Goal: Task Accomplishment & Management: Manage account settings

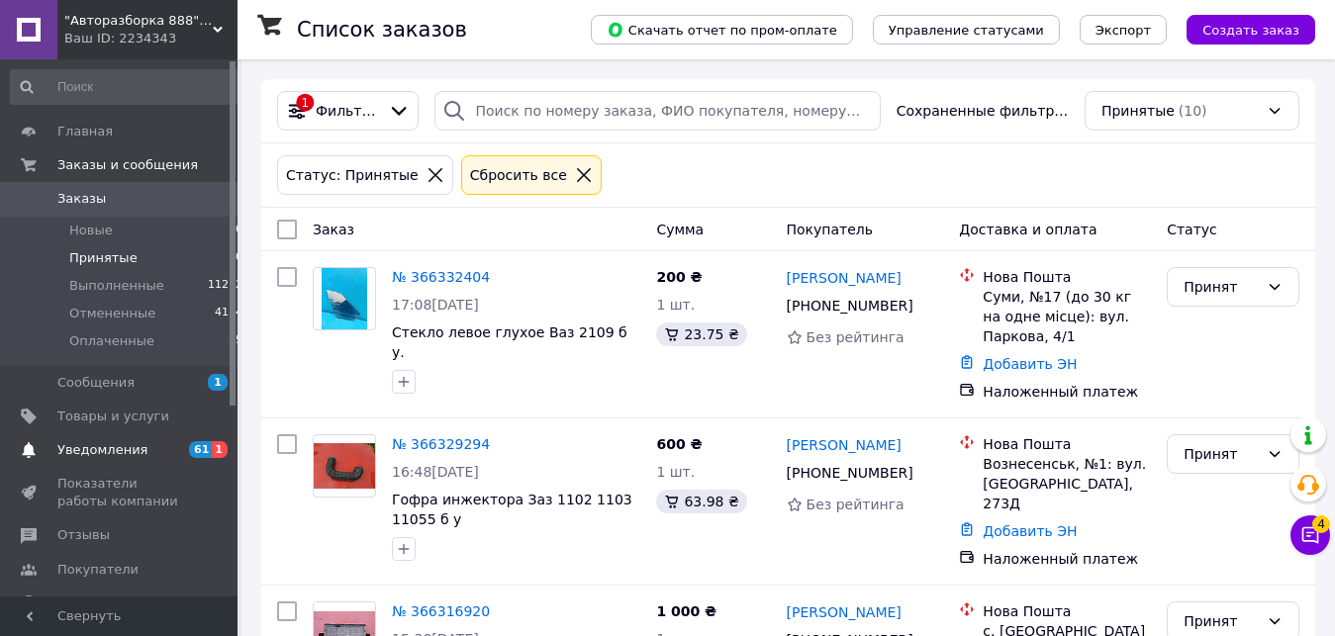
click at [219, 448] on span "1" at bounding box center [220, 449] width 16 height 17
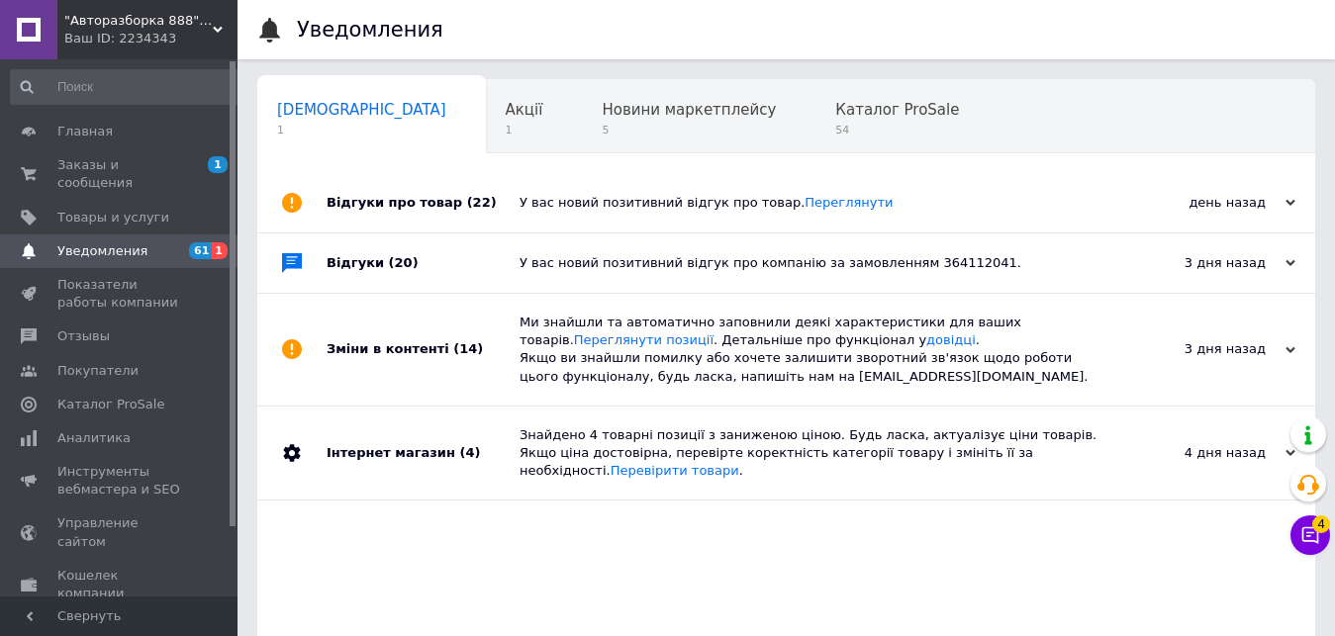
click at [434, 176] on span "Навчання та заходи" at bounding box center [355, 185] width 157 height 18
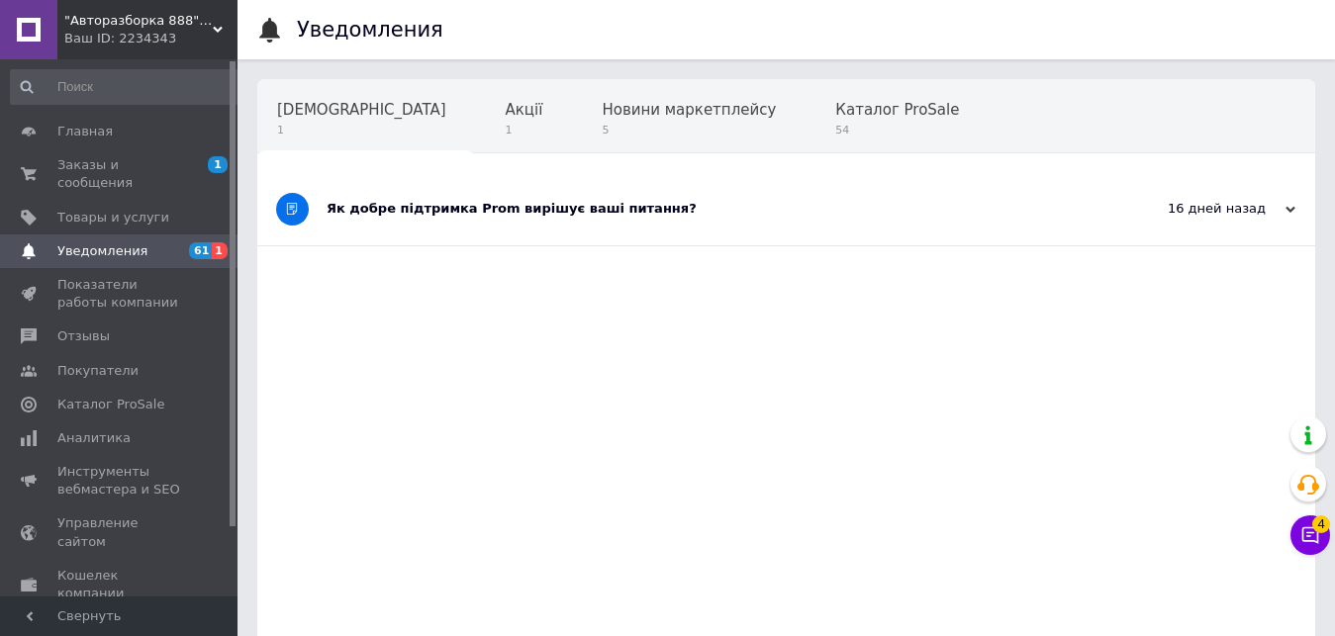
click at [536, 213] on div "Як добре підтримка Prom вирішує ваші питання?" at bounding box center [712, 209] width 771 height 18
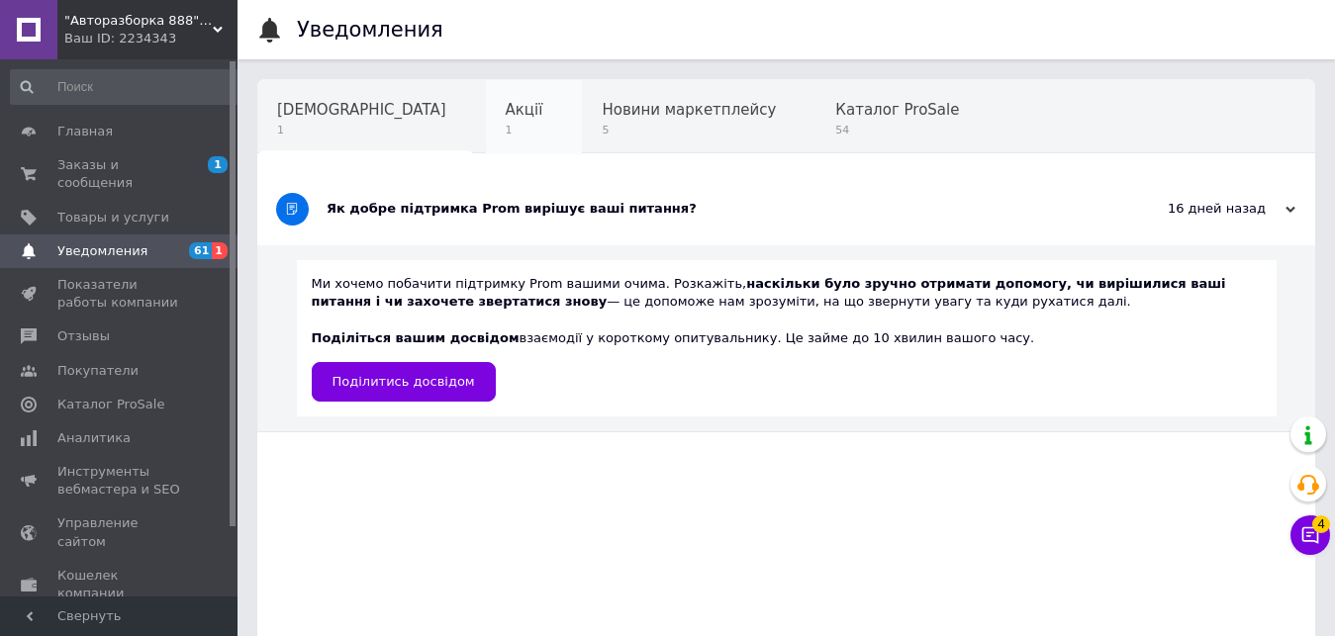
click at [506, 112] on span "Акції" at bounding box center [525, 110] width 38 height 18
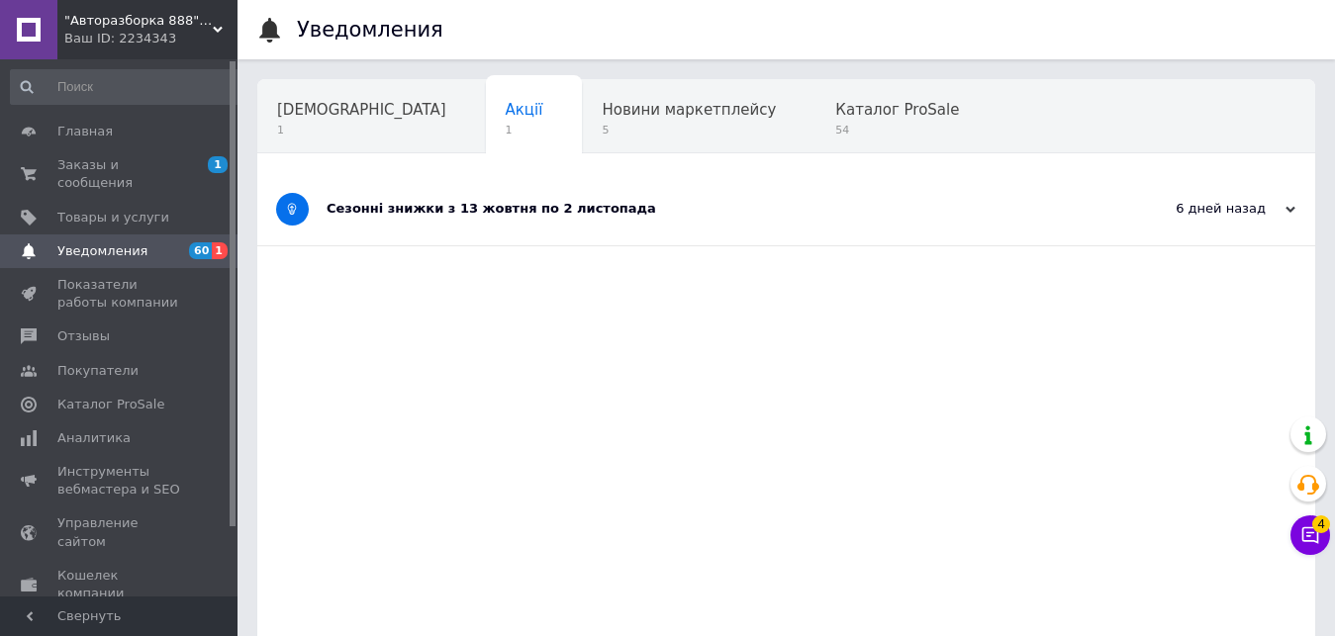
click at [480, 210] on div "Сезонні знижки з 13 жовтня по 2 листопада" at bounding box center [712, 209] width 771 height 18
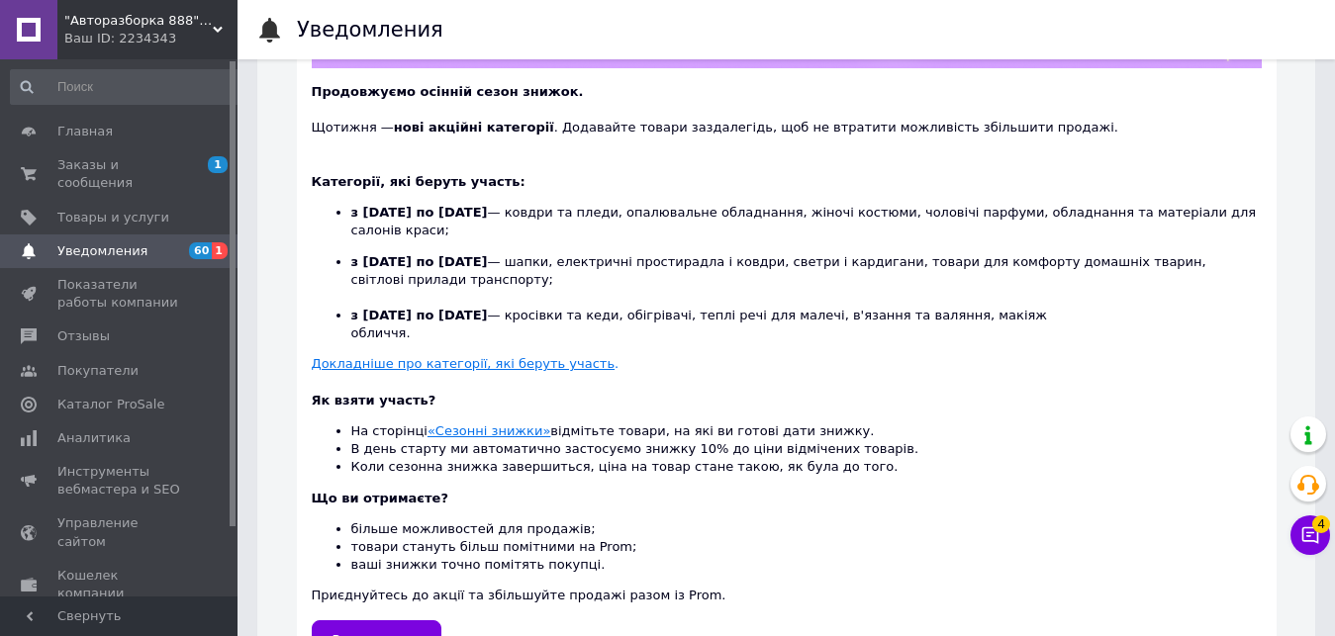
scroll to position [501, 0]
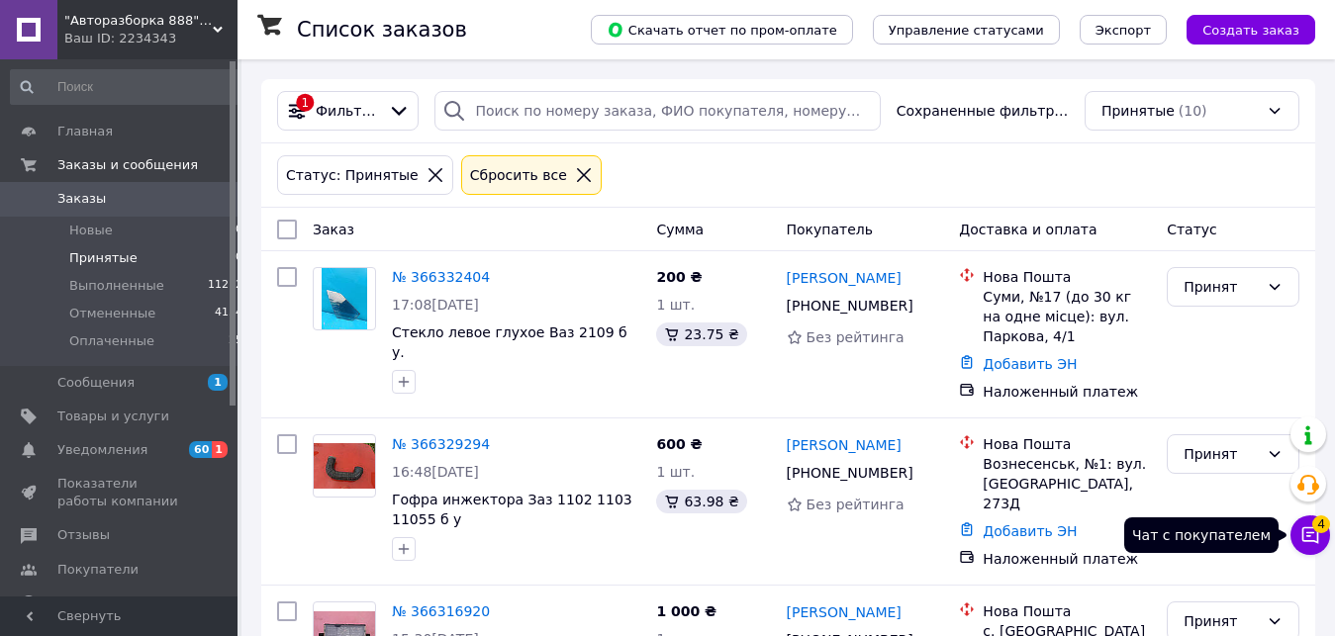
click at [1325, 527] on span "4" at bounding box center [1321, 525] width 18 height 18
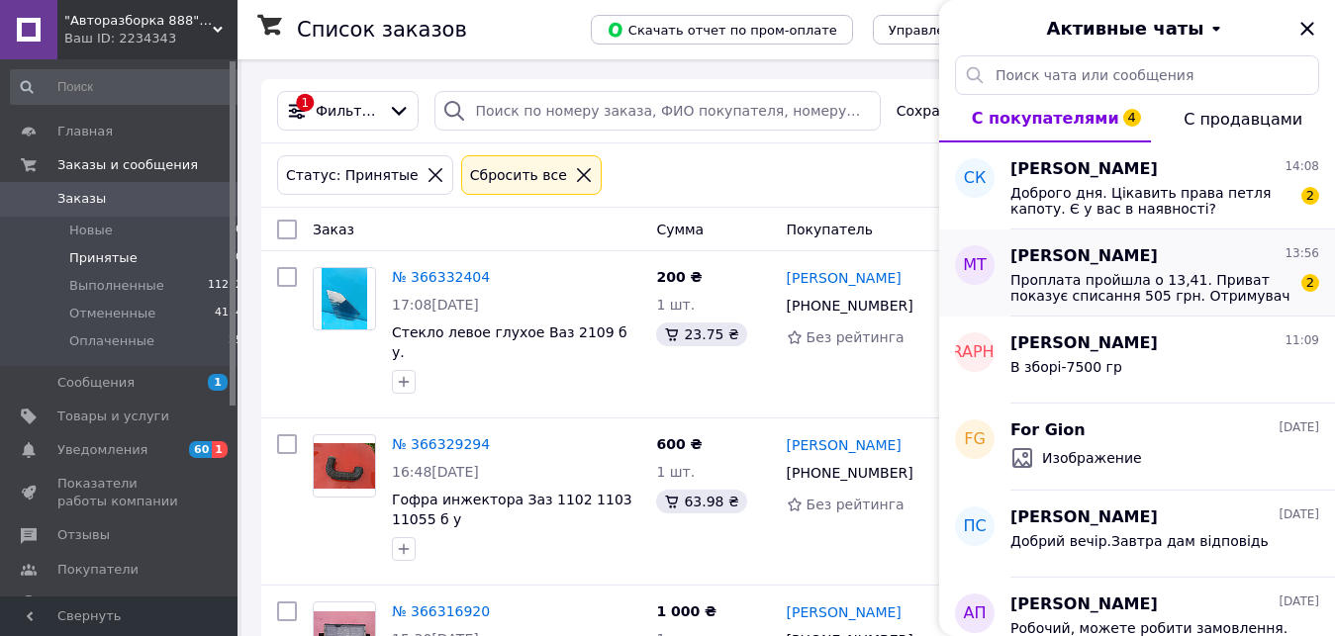
click at [1049, 271] on div "Проплата пройшла о 13,41. Приват показує списання 505 грн. Отримувач PROM P2P, …" at bounding box center [1165, 286] width 309 height 36
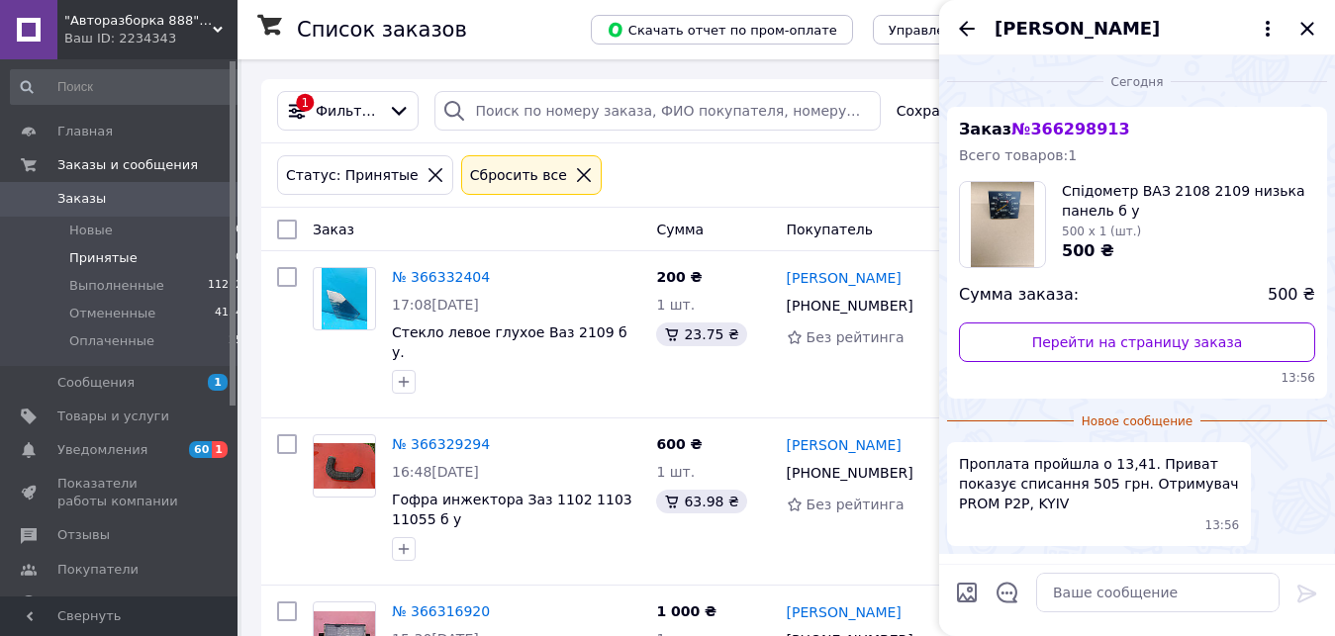
scroll to position [62, 0]
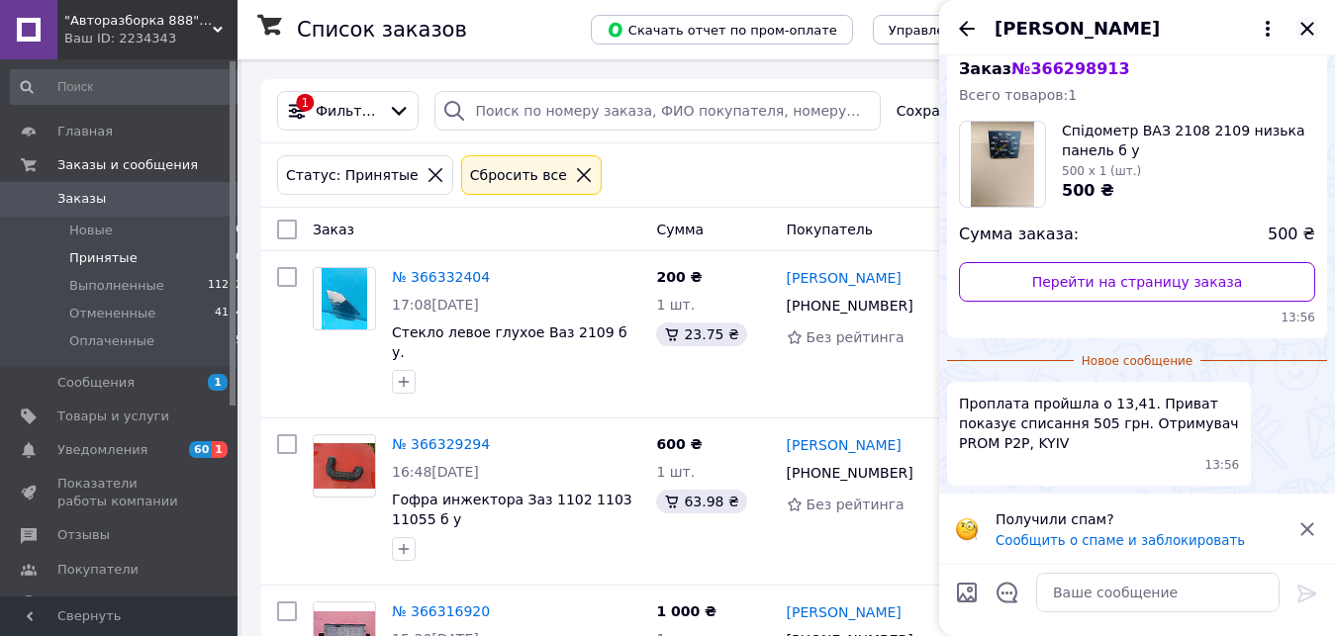
click at [1303, 25] on icon "Закрыть" at bounding box center [1307, 28] width 13 height 13
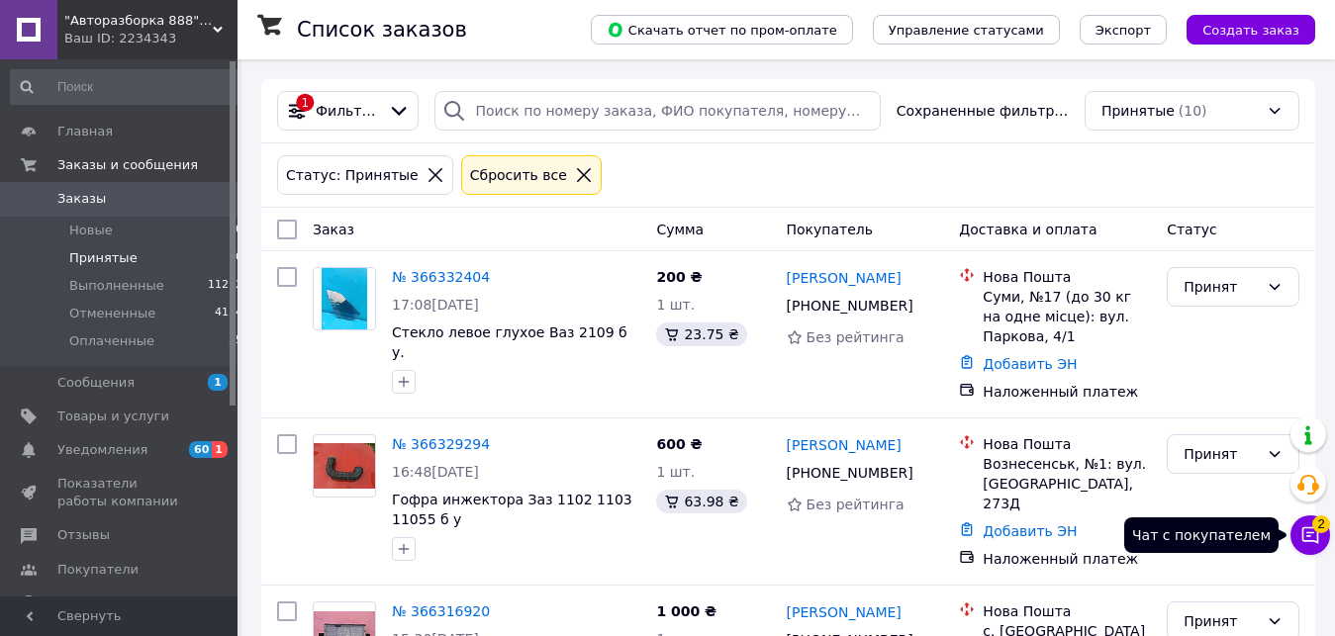
click at [1319, 522] on span "2" at bounding box center [1321, 525] width 18 height 18
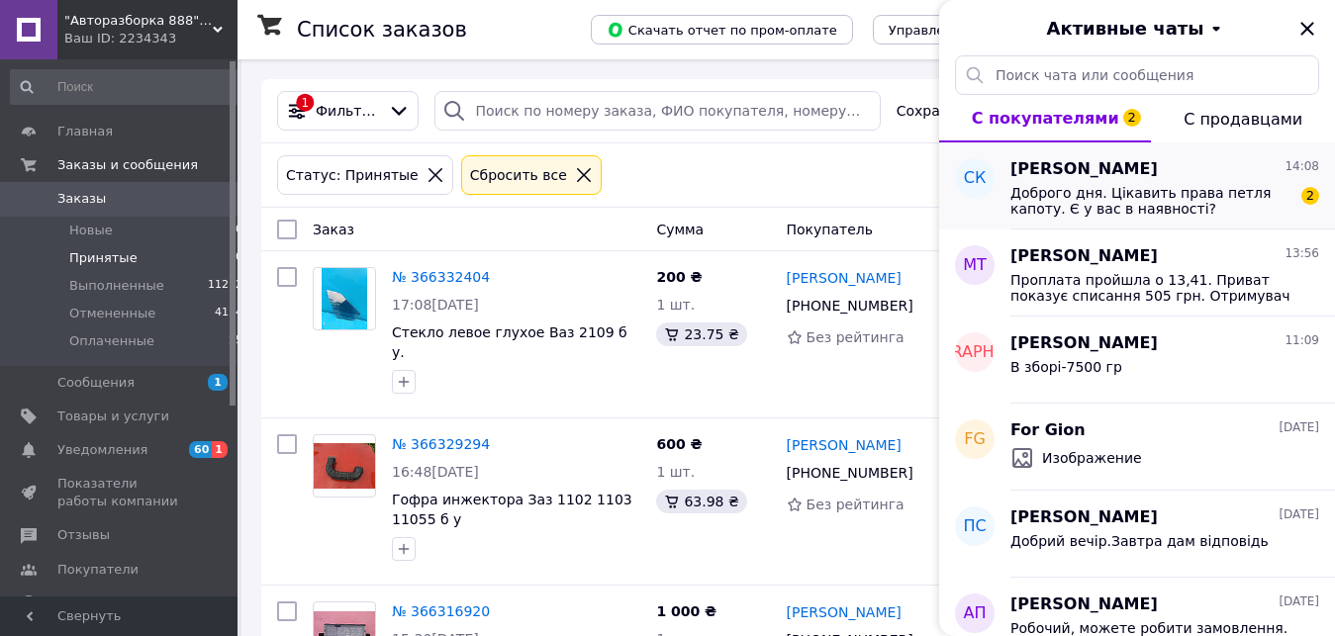
click at [1059, 177] on span "Світлана Каліберда" at bounding box center [1084, 169] width 147 height 23
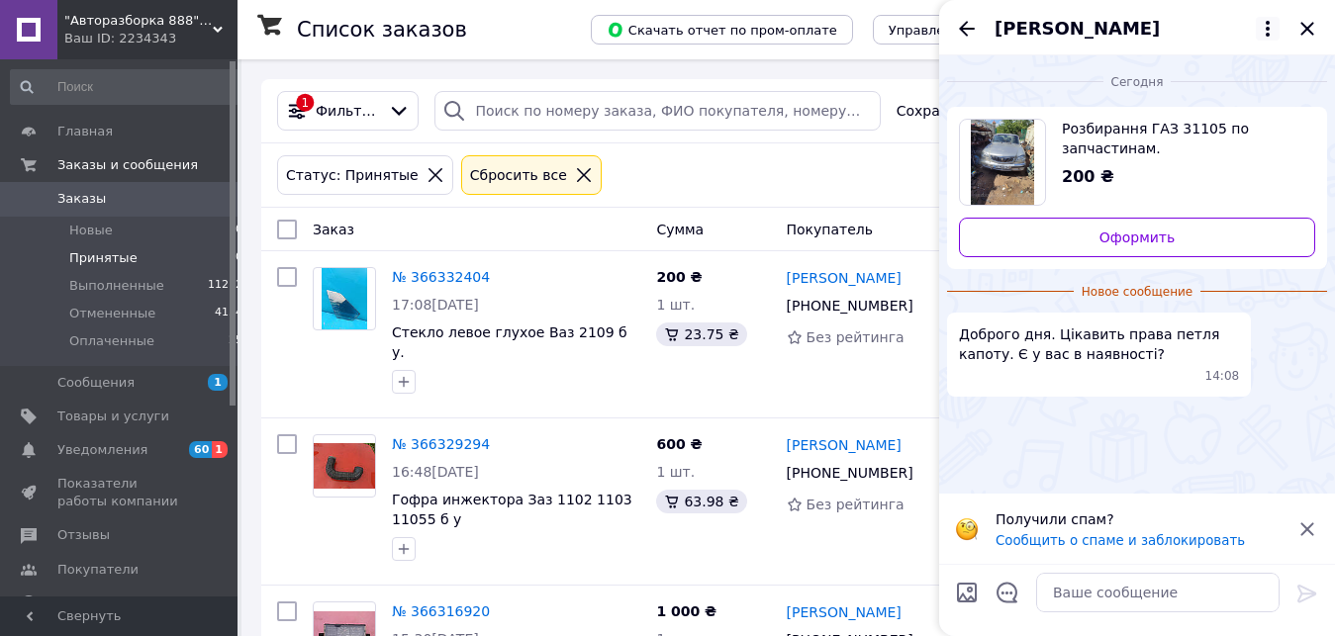
click at [1267, 26] on icon at bounding box center [1268, 29] width 24 height 24
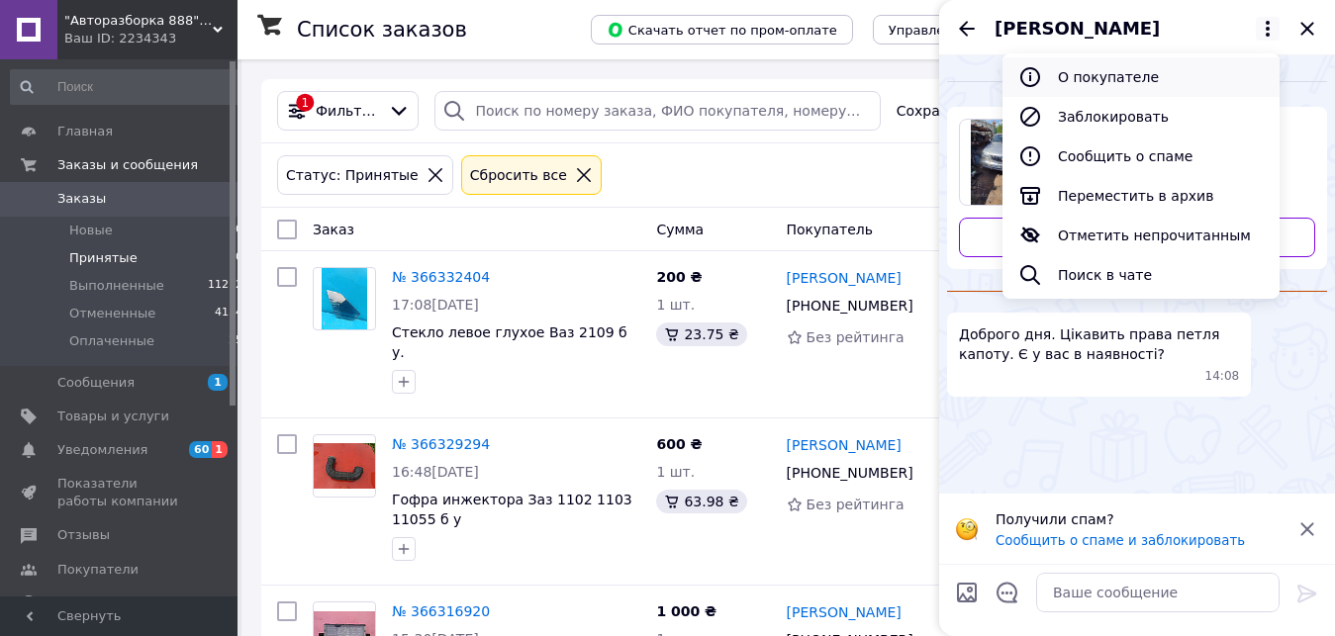
click at [1099, 76] on button "О покупателе" at bounding box center [1141, 77] width 277 height 40
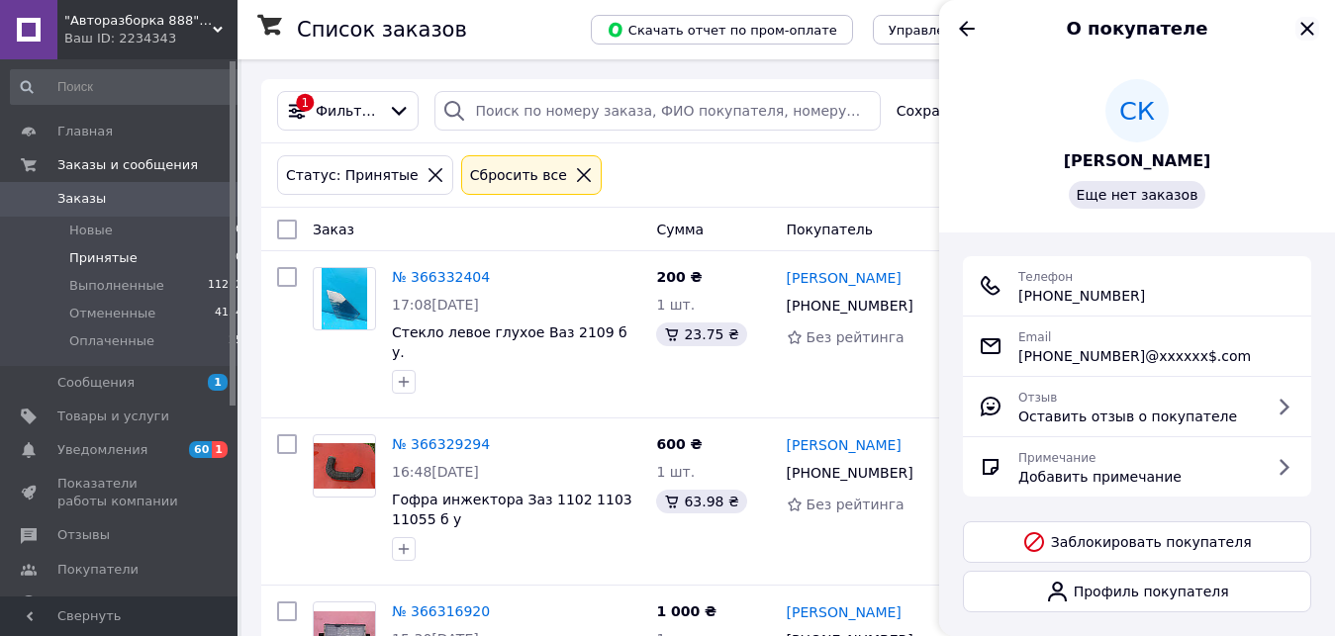
click at [1309, 27] on icon "Закрыть" at bounding box center [1307, 28] width 13 height 13
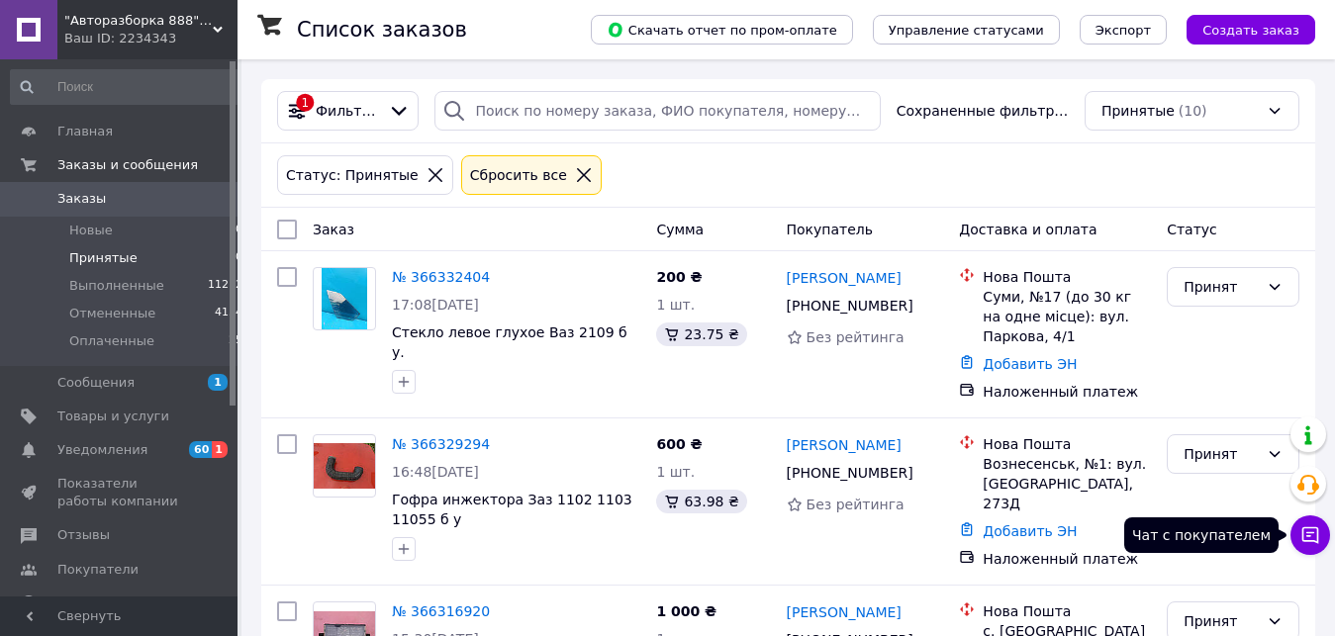
click at [1310, 524] on button "Чат с покупателем" at bounding box center [1311, 536] width 40 height 40
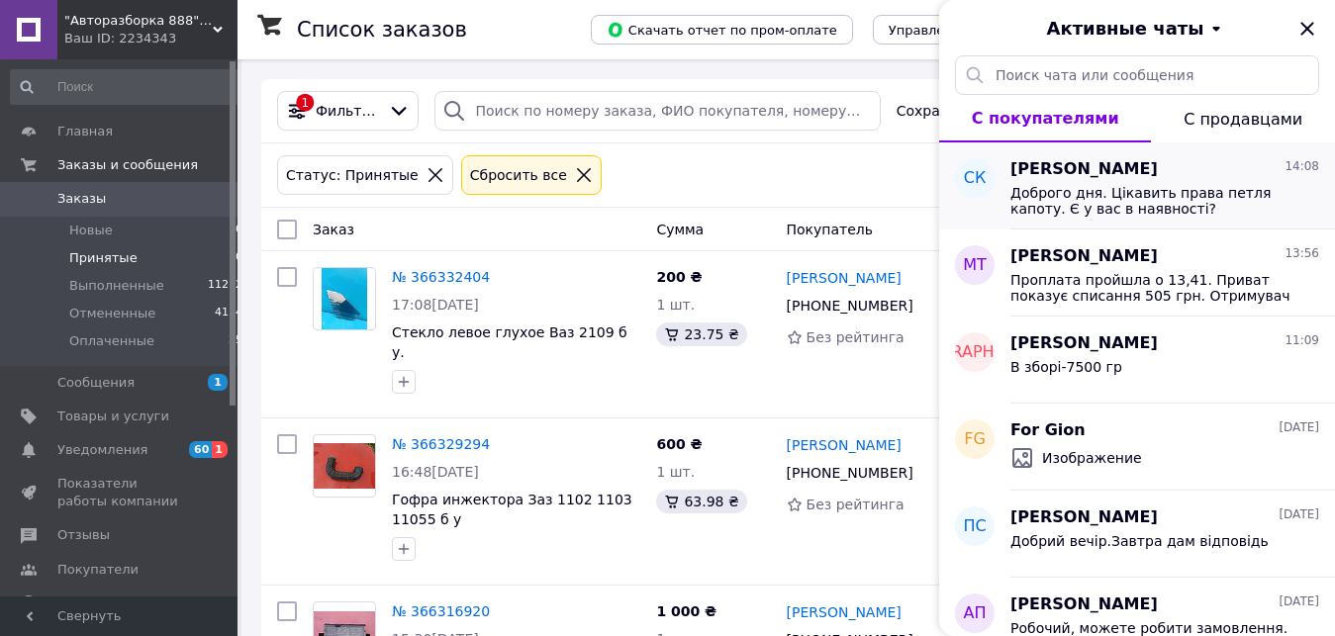
click at [1083, 167] on span "Світлана Каліберда" at bounding box center [1084, 169] width 147 height 23
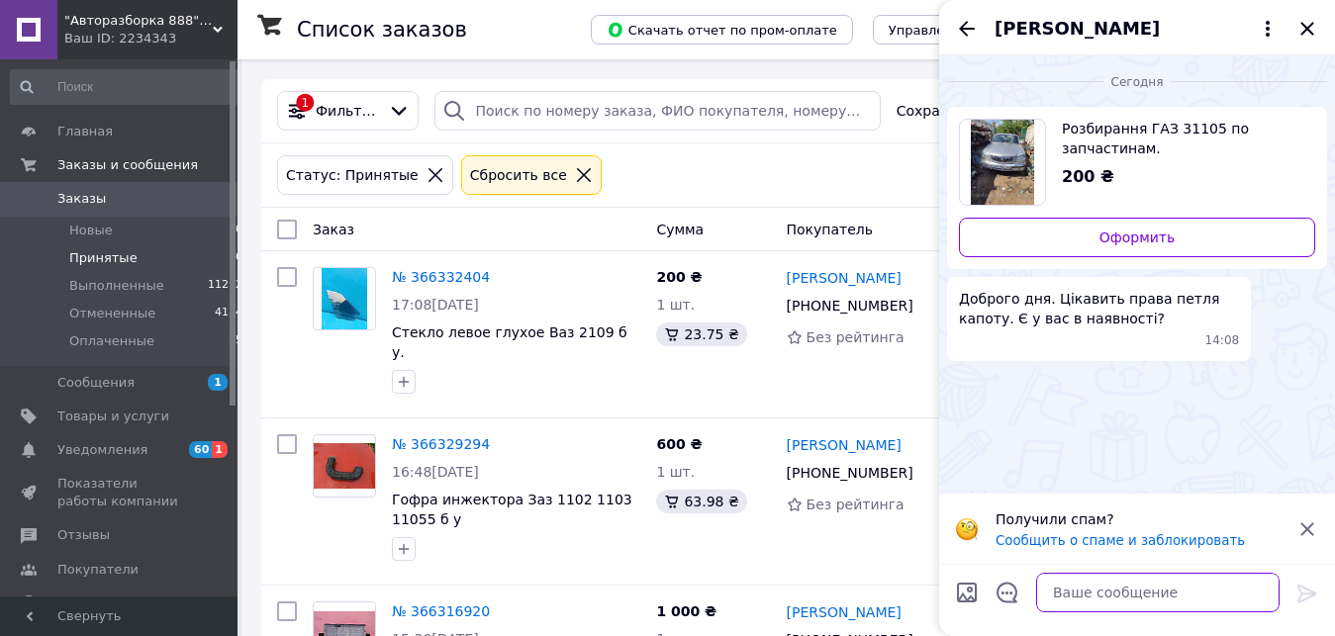
click at [1061, 595] on textarea at bounding box center [1157, 593] width 243 height 40
type textarea "l"
type textarea "Добрий вечір.Завтра дам відповідь."
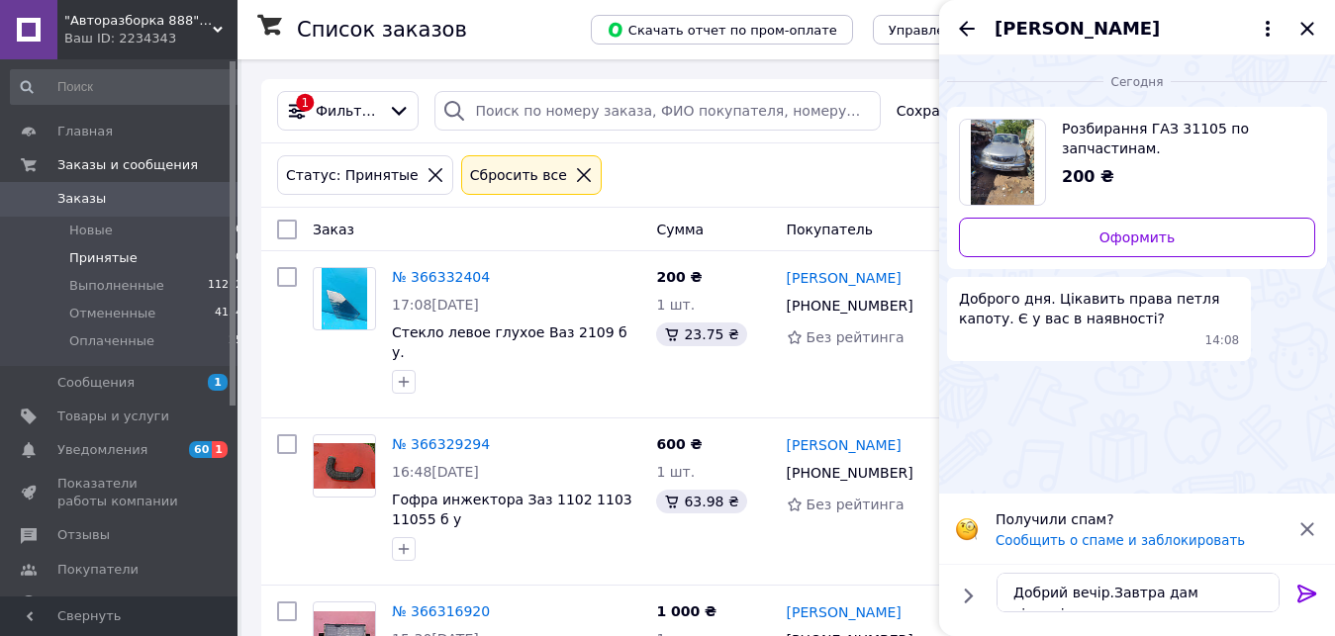
click at [1301, 589] on icon at bounding box center [1307, 594] width 19 height 18
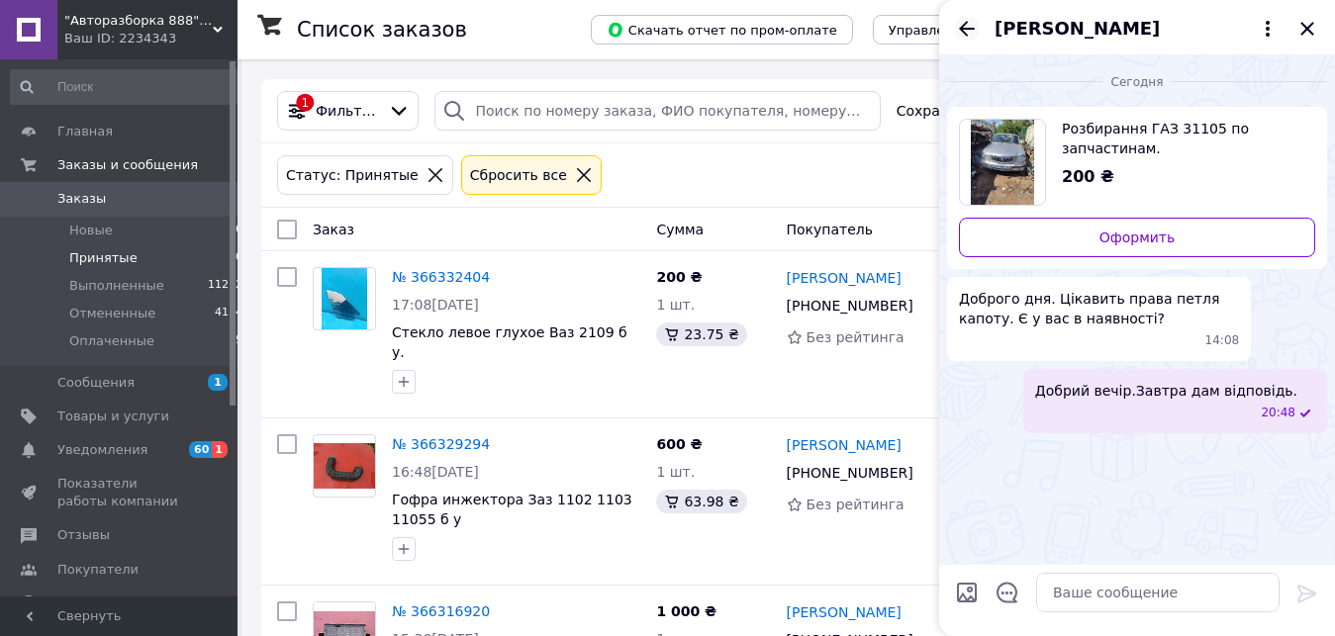
click at [967, 23] on icon "Назад" at bounding box center [967, 28] width 16 height 15
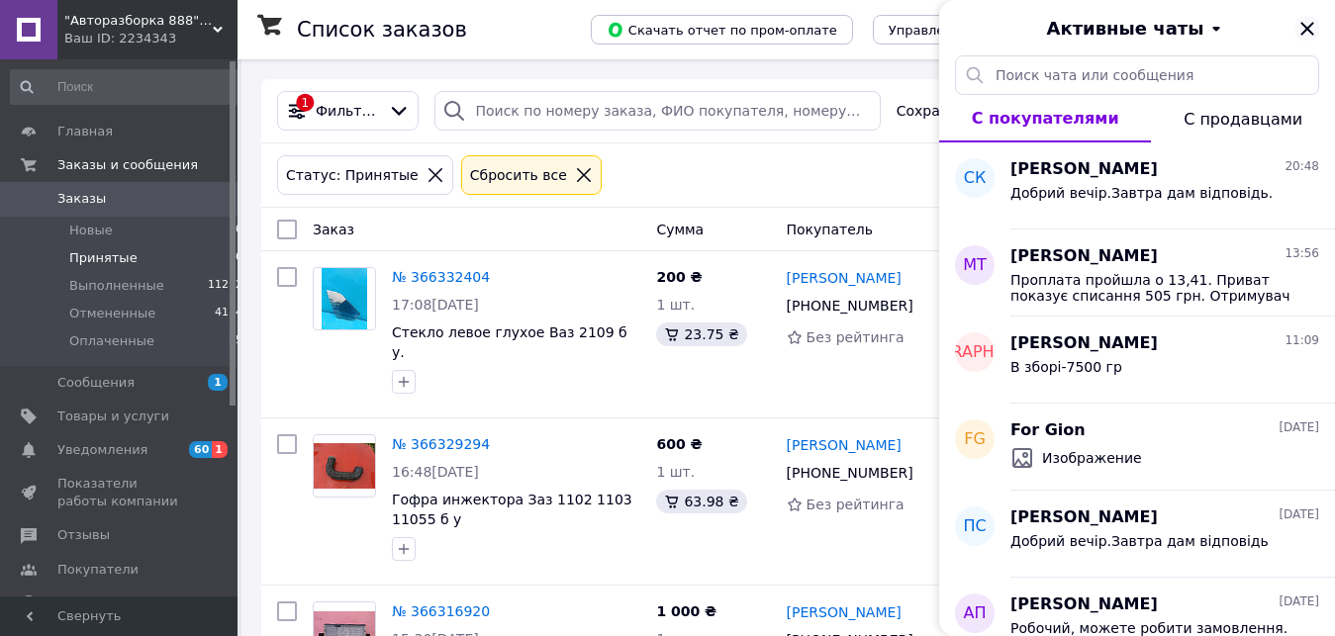
click at [1311, 27] on icon "Закрыть" at bounding box center [1308, 29] width 24 height 24
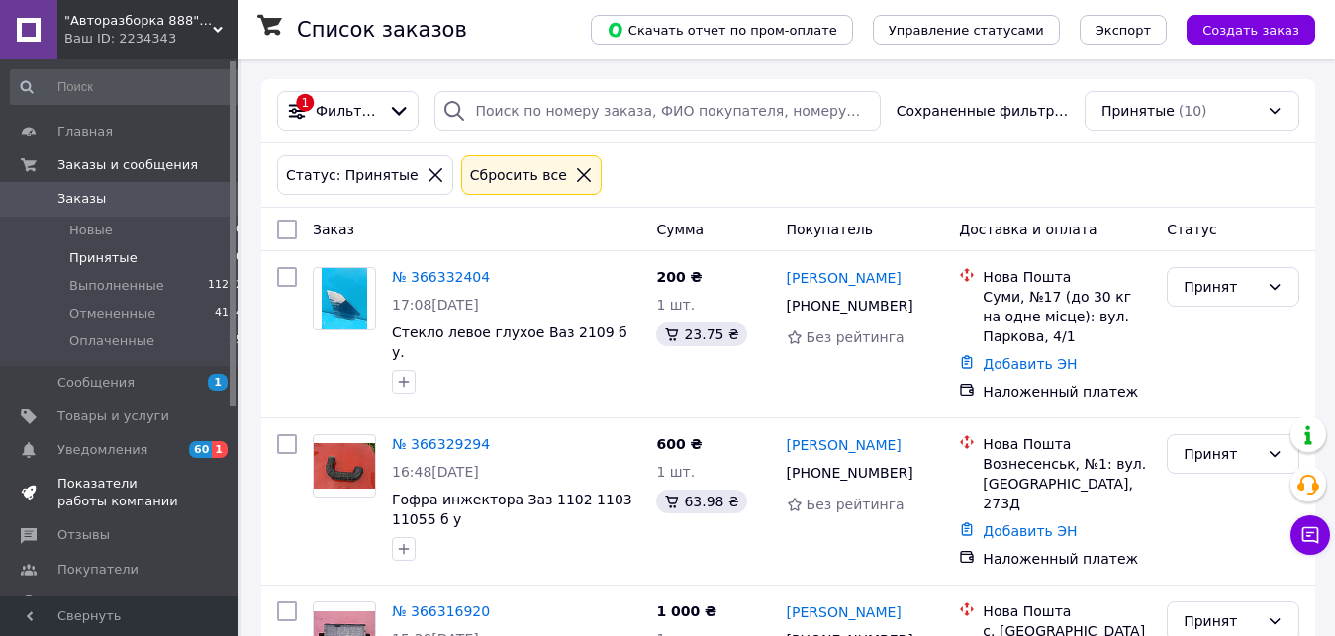
click at [31, 486] on icon at bounding box center [29, 493] width 16 height 16
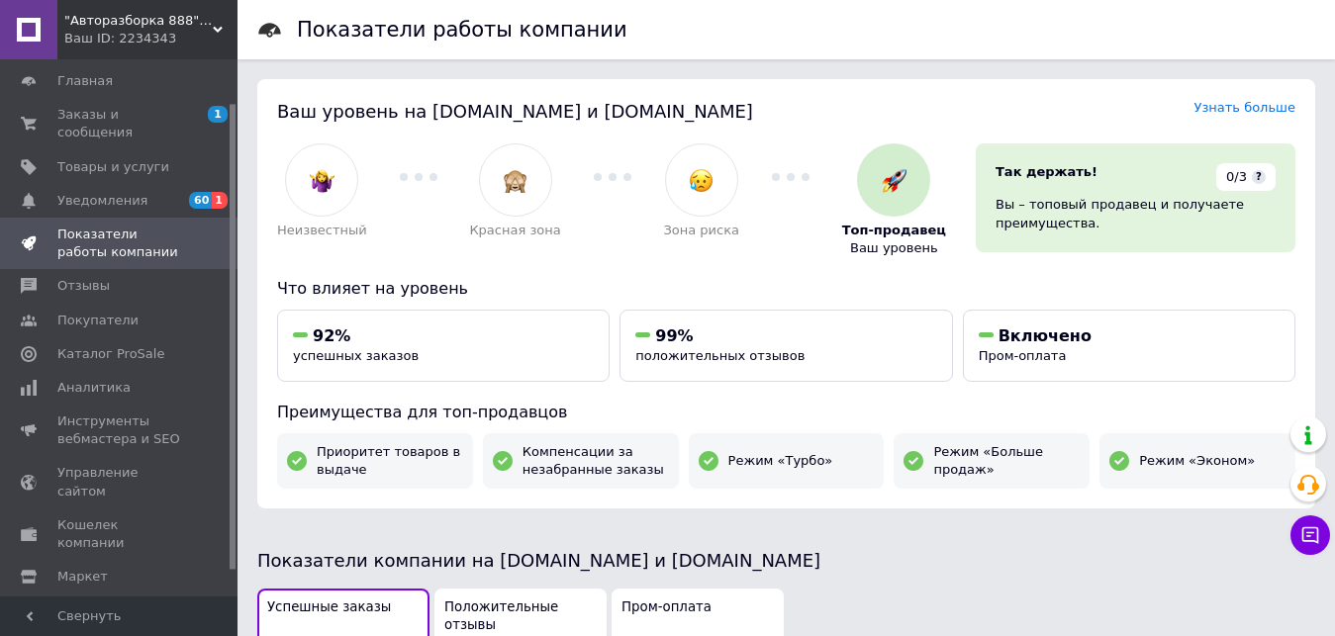
scroll to position [80, 0]
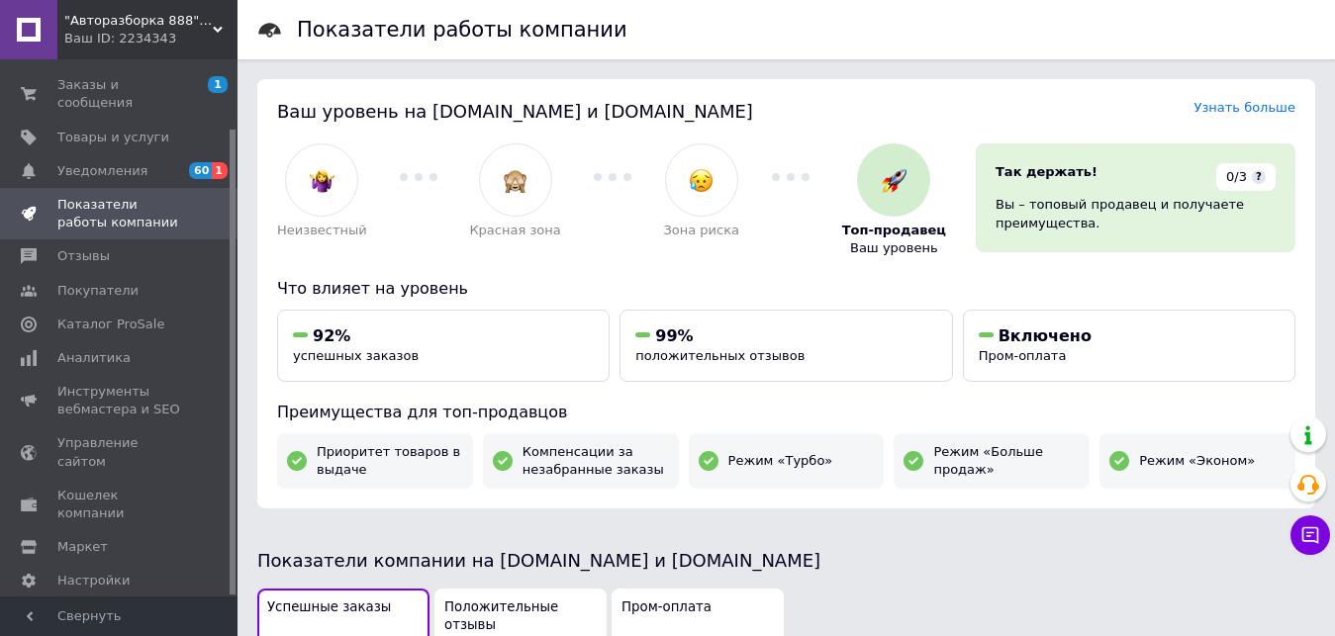
click at [626, 19] on div "Показатели работы компании" at bounding box center [805, 29] width 1017 height 59
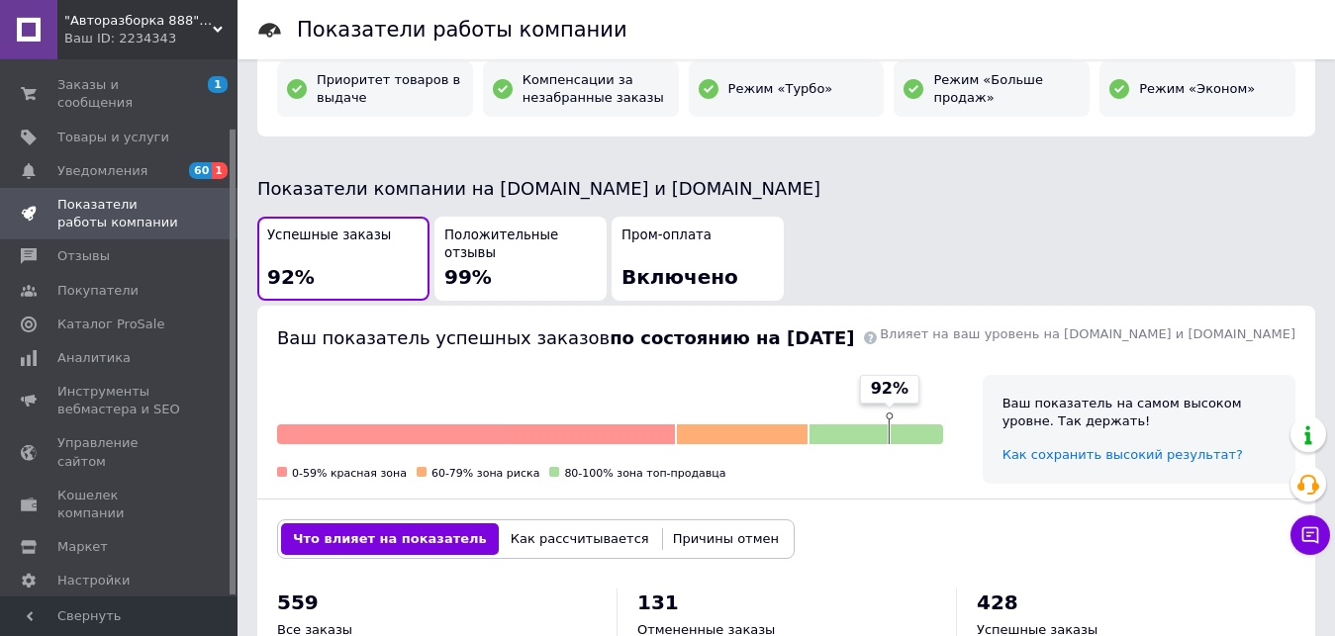
scroll to position [0, 0]
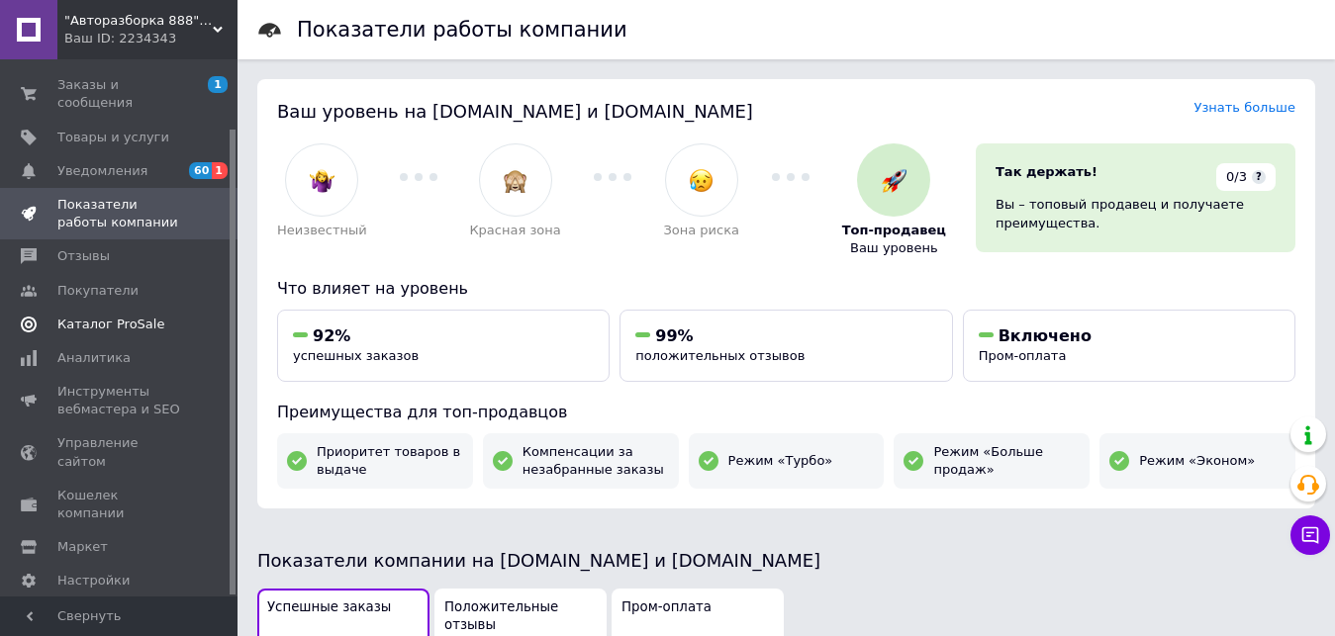
click at [81, 316] on span "Каталог ProSale" at bounding box center [110, 325] width 107 height 18
click at [28, 87] on use at bounding box center [29, 93] width 16 height 13
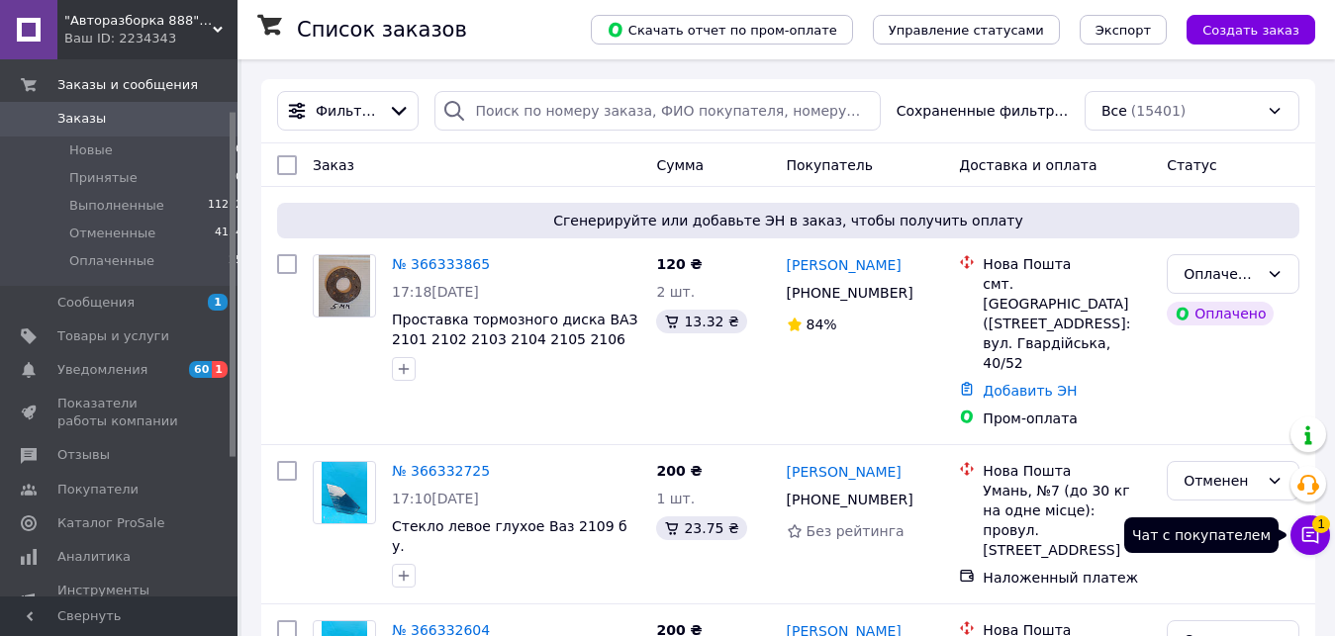
click at [1325, 523] on span "1" at bounding box center [1321, 525] width 18 height 18
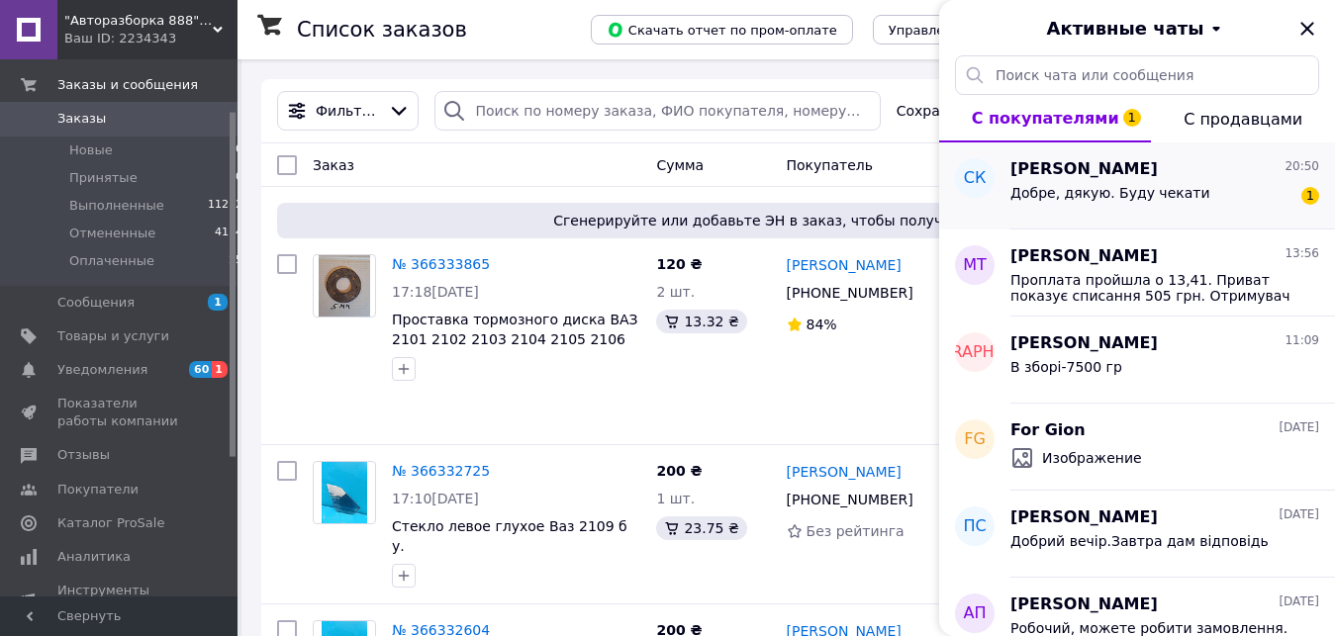
click at [1090, 171] on span "Світлана Каліберда" at bounding box center [1084, 169] width 147 height 23
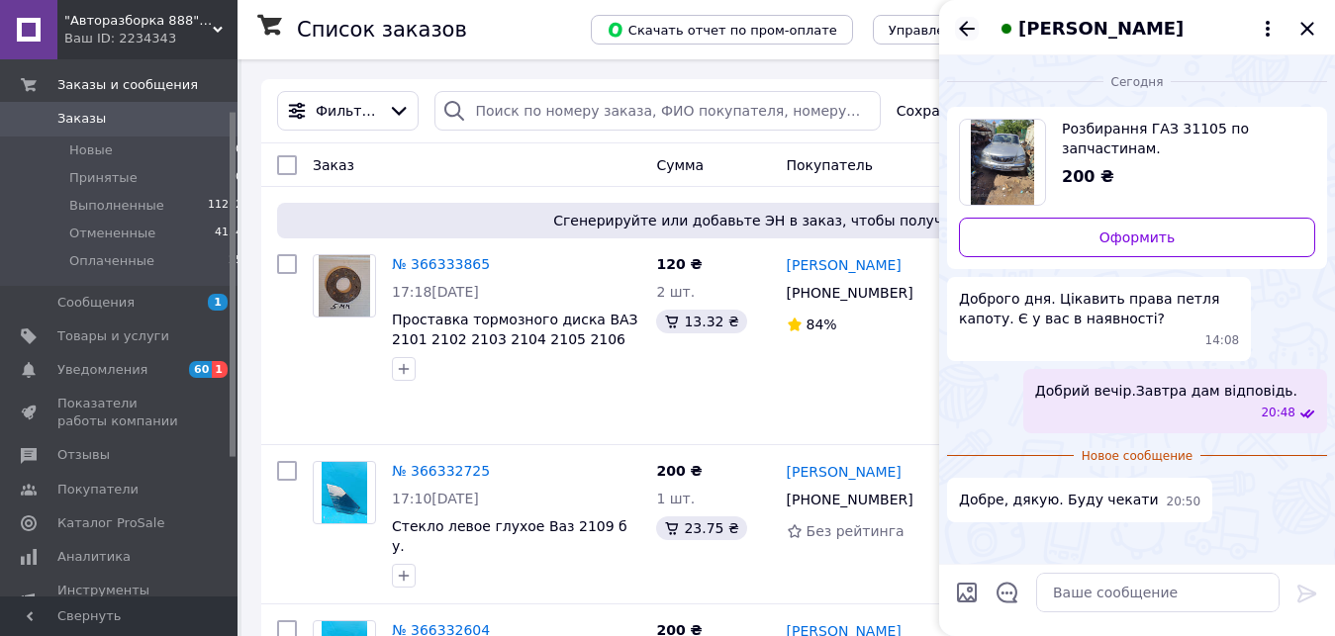
click at [967, 30] on icon "Назад" at bounding box center [967, 28] width 16 height 15
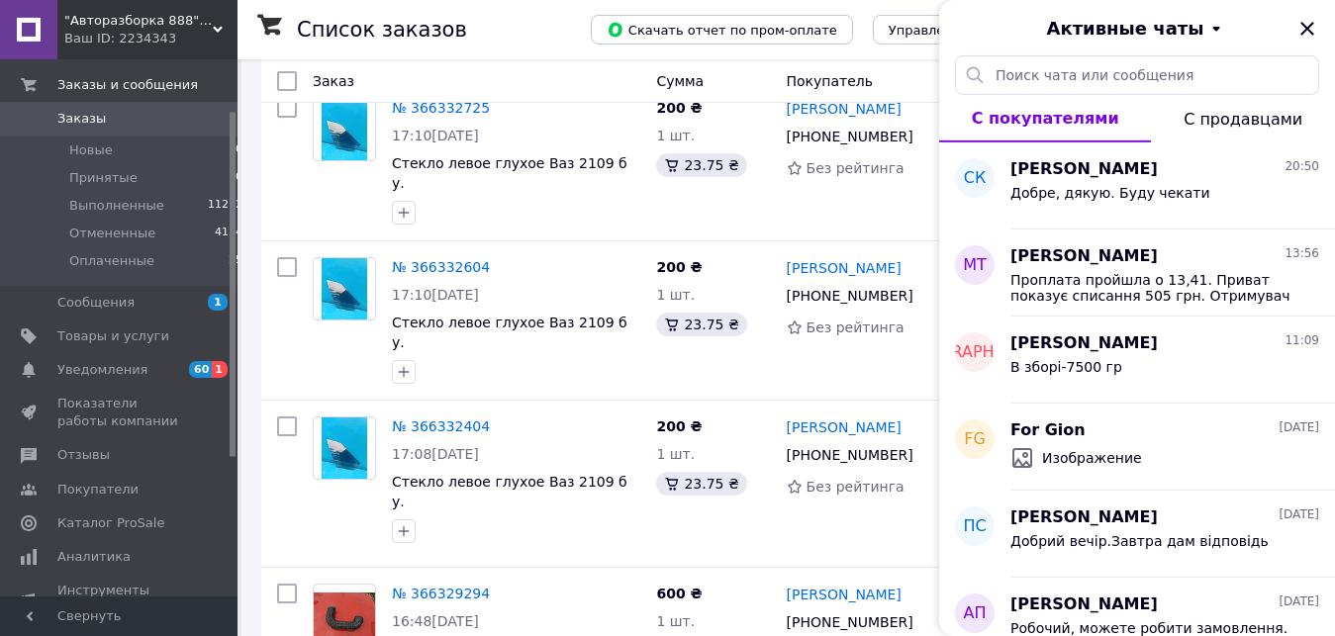
scroll to position [404, 0]
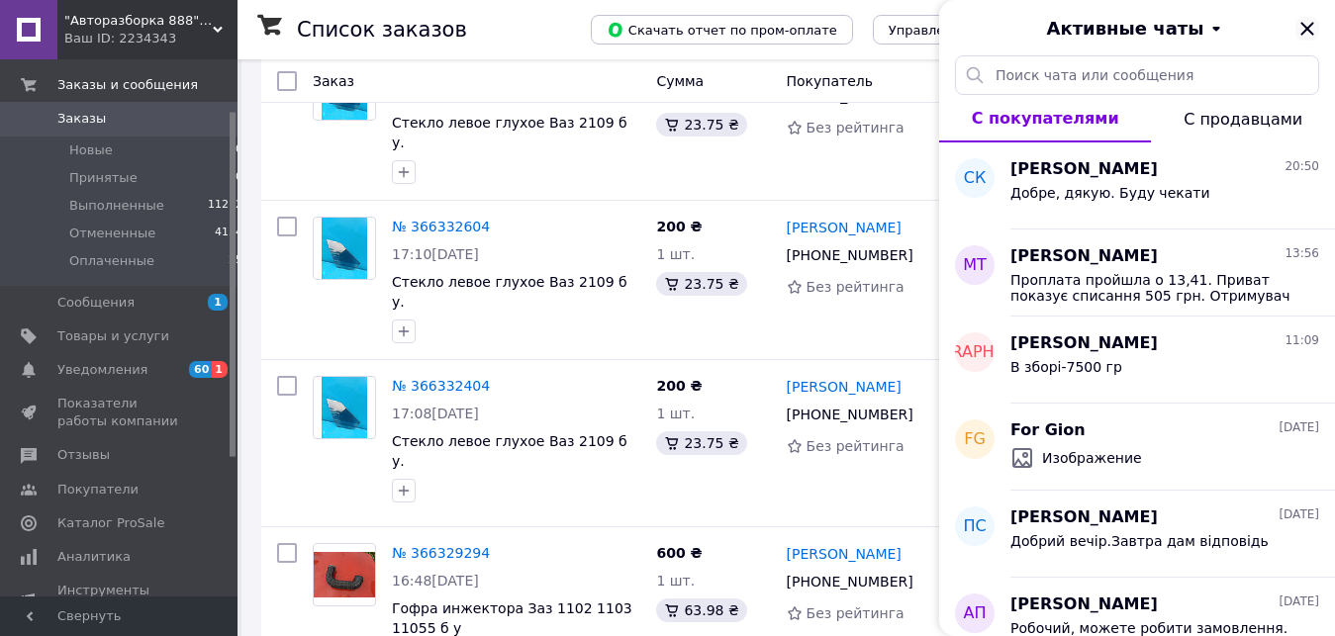
click at [1304, 27] on icon "Закрыть" at bounding box center [1307, 28] width 13 height 13
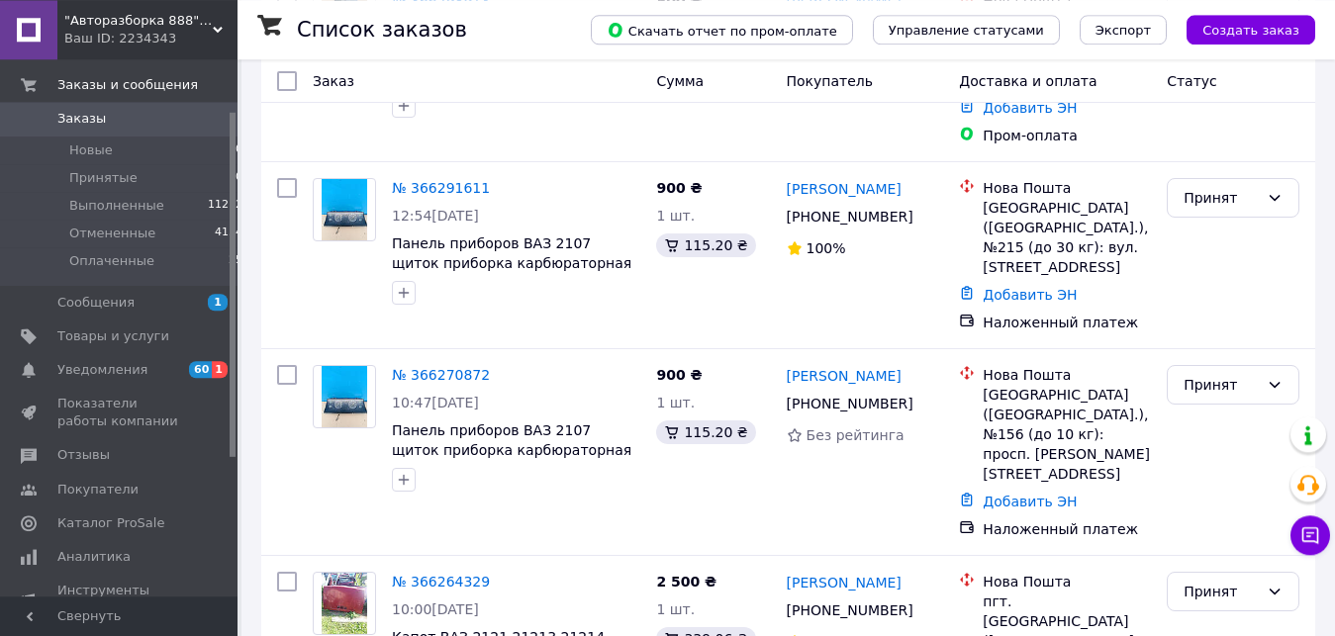
scroll to position [1666, 0]
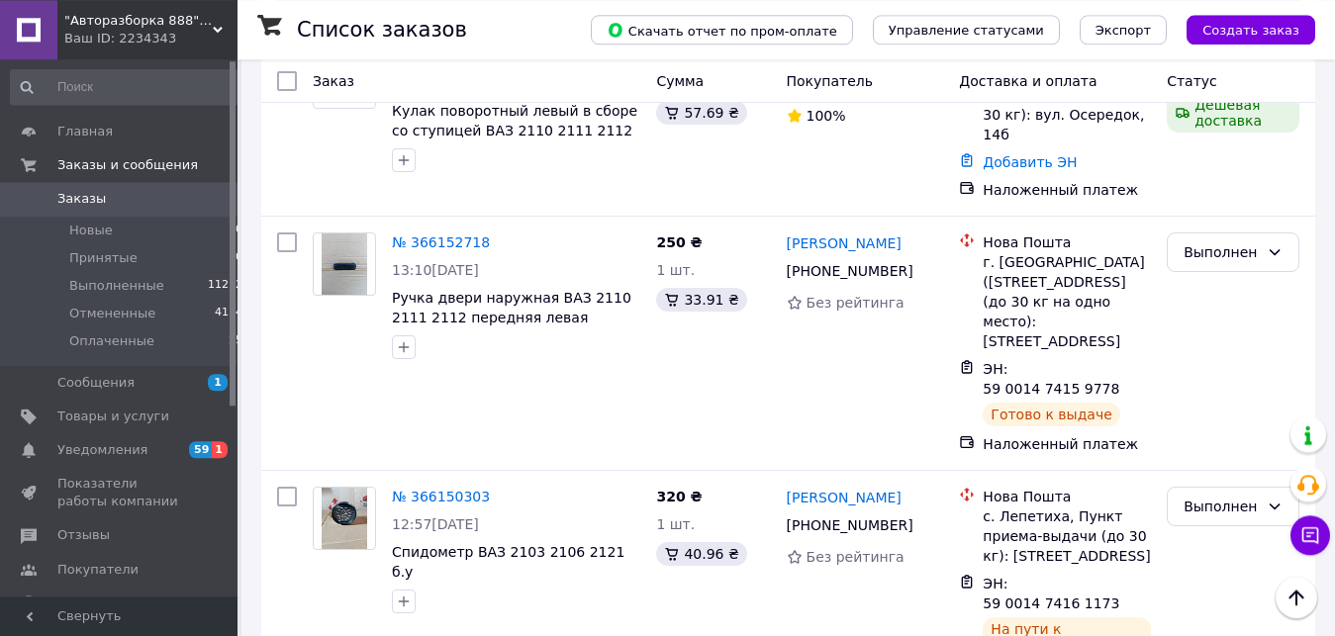
scroll to position [3300, 0]
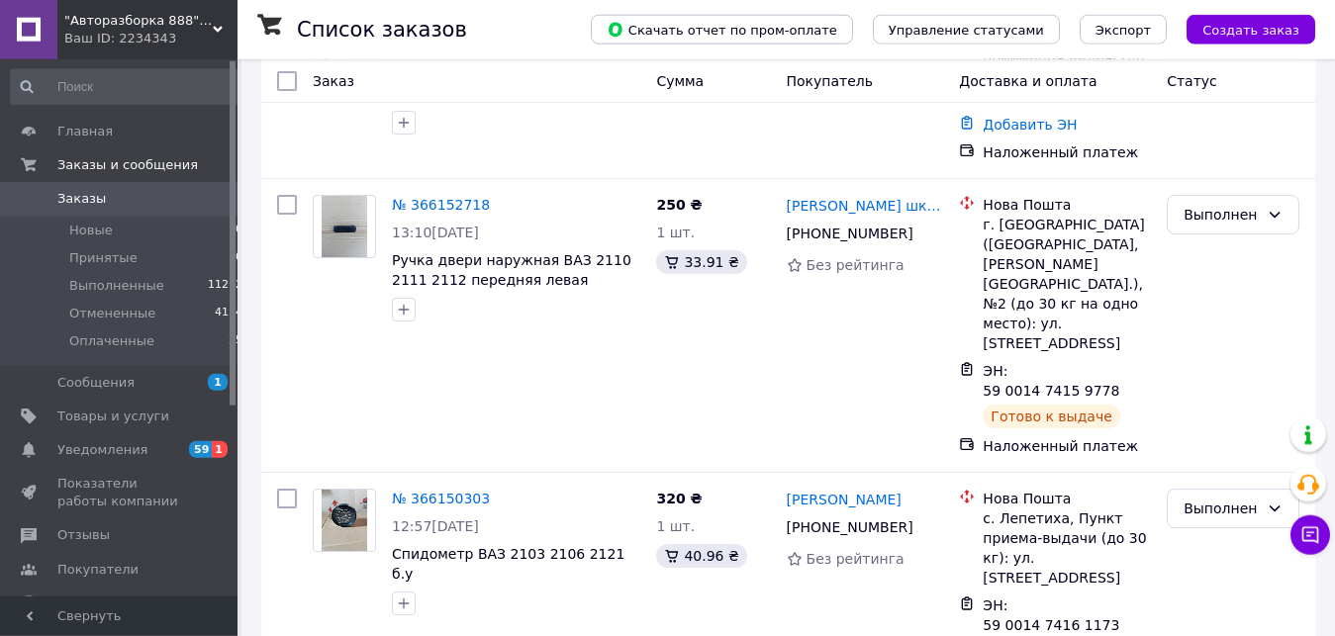
scroll to position [3086, 0]
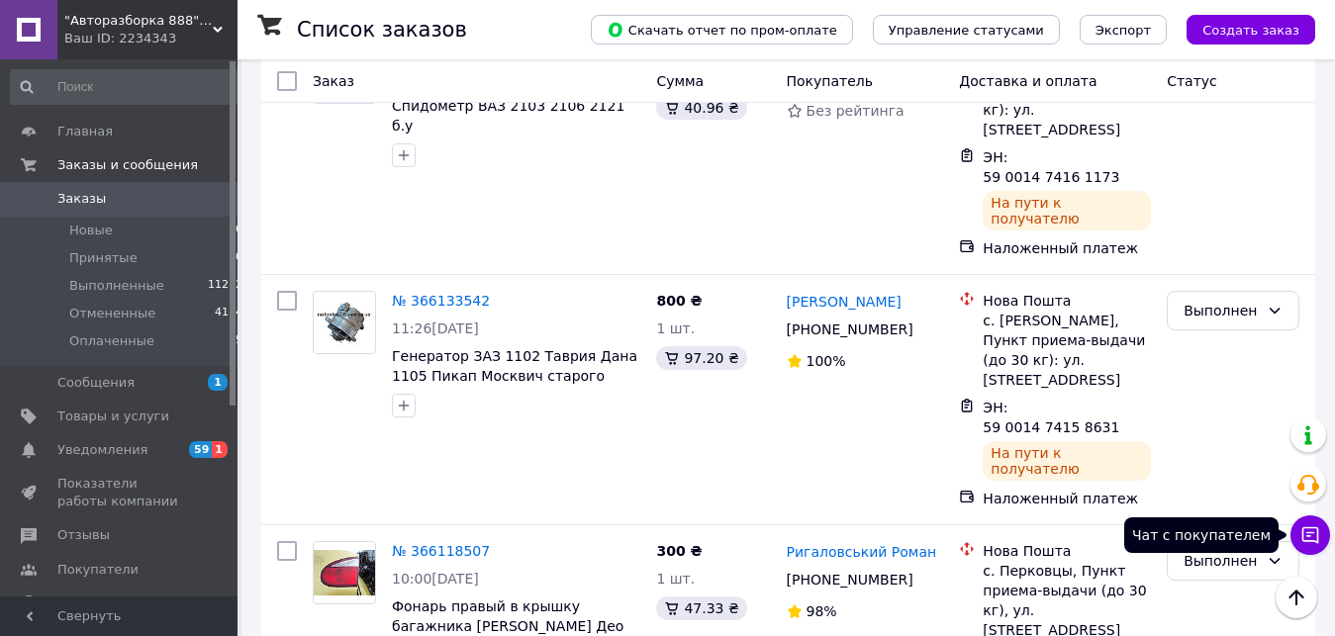
click at [1310, 530] on icon at bounding box center [1311, 536] width 20 height 20
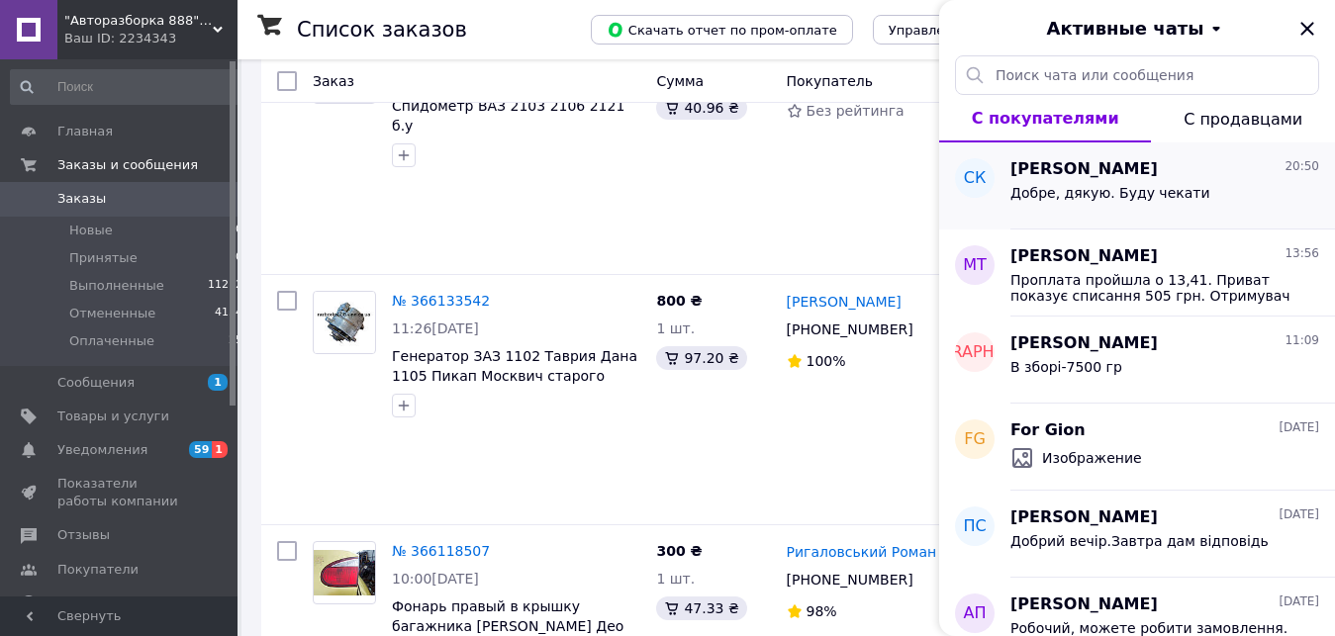
click at [1059, 168] on span "[PERSON_NAME]" at bounding box center [1084, 169] width 147 height 23
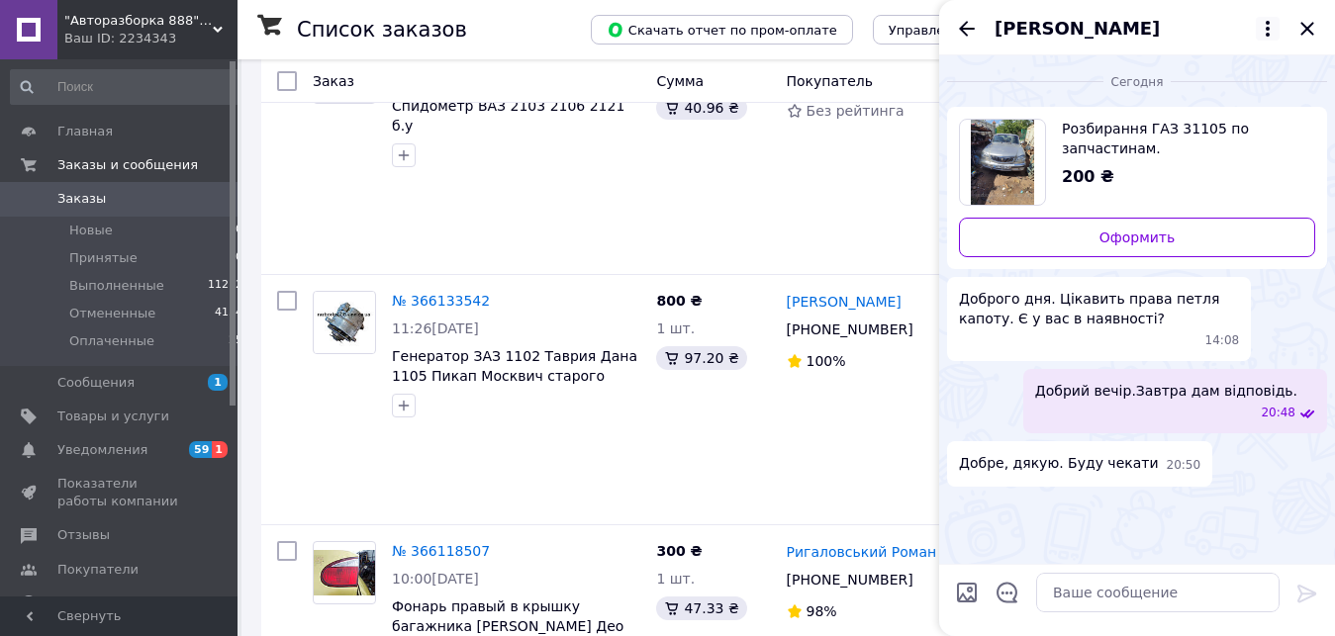
click at [1268, 30] on icon at bounding box center [1268, 29] width 4 height 16
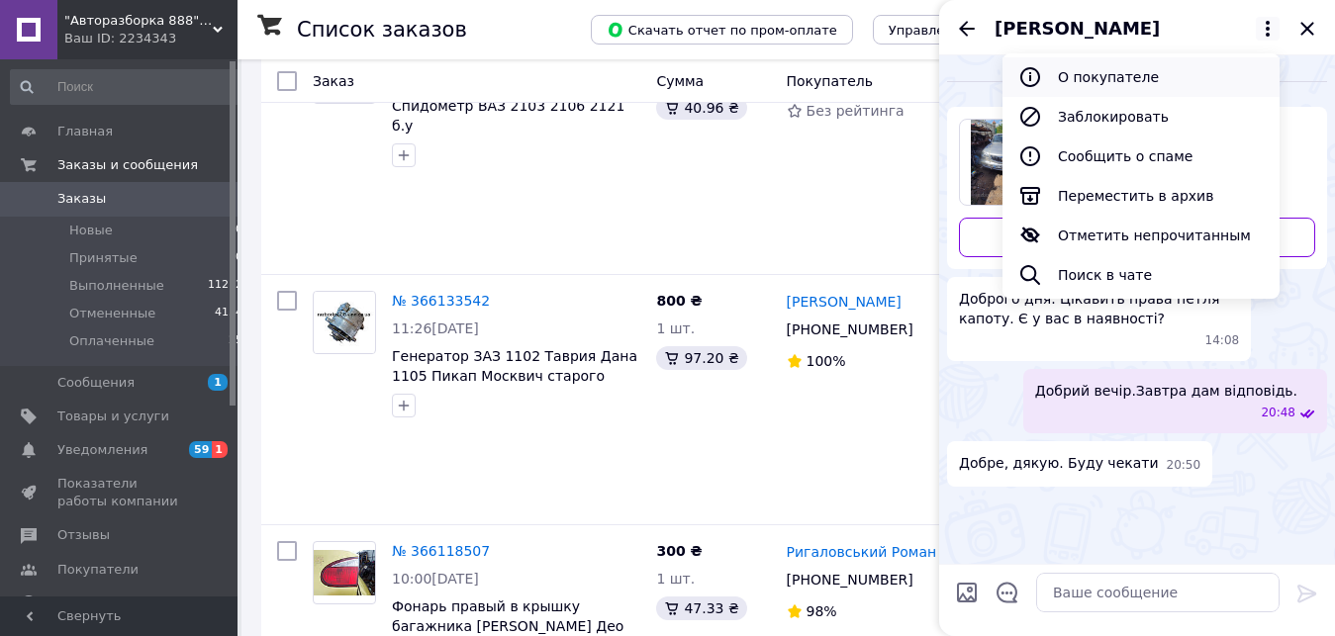
click at [1096, 69] on button "О покупателе" at bounding box center [1141, 77] width 277 height 40
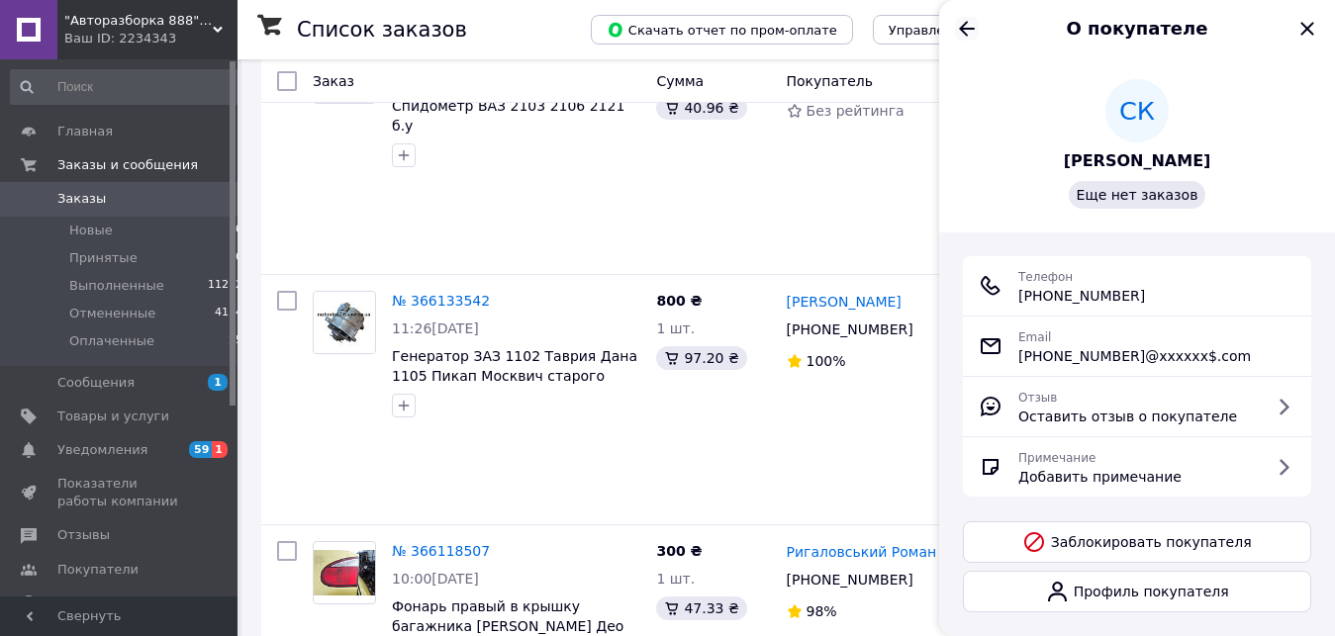
click at [967, 30] on icon "Назад" at bounding box center [967, 28] width 16 height 15
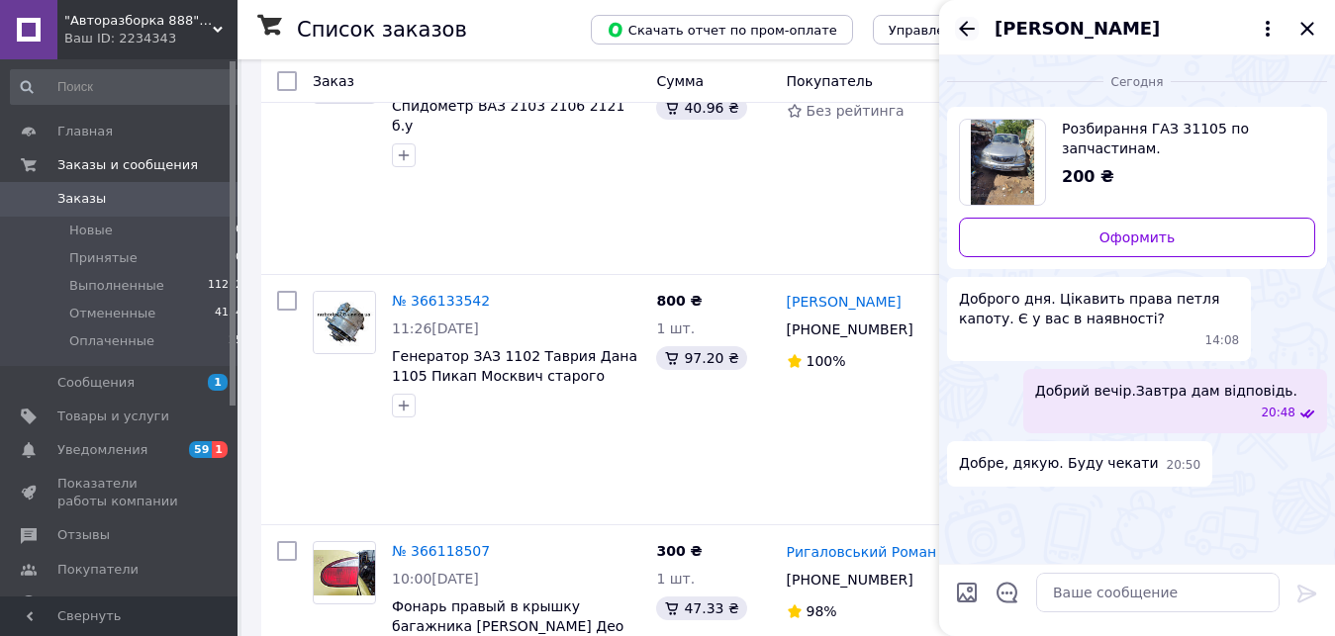
click at [963, 24] on icon "Назад" at bounding box center [967, 29] width 24 height 24
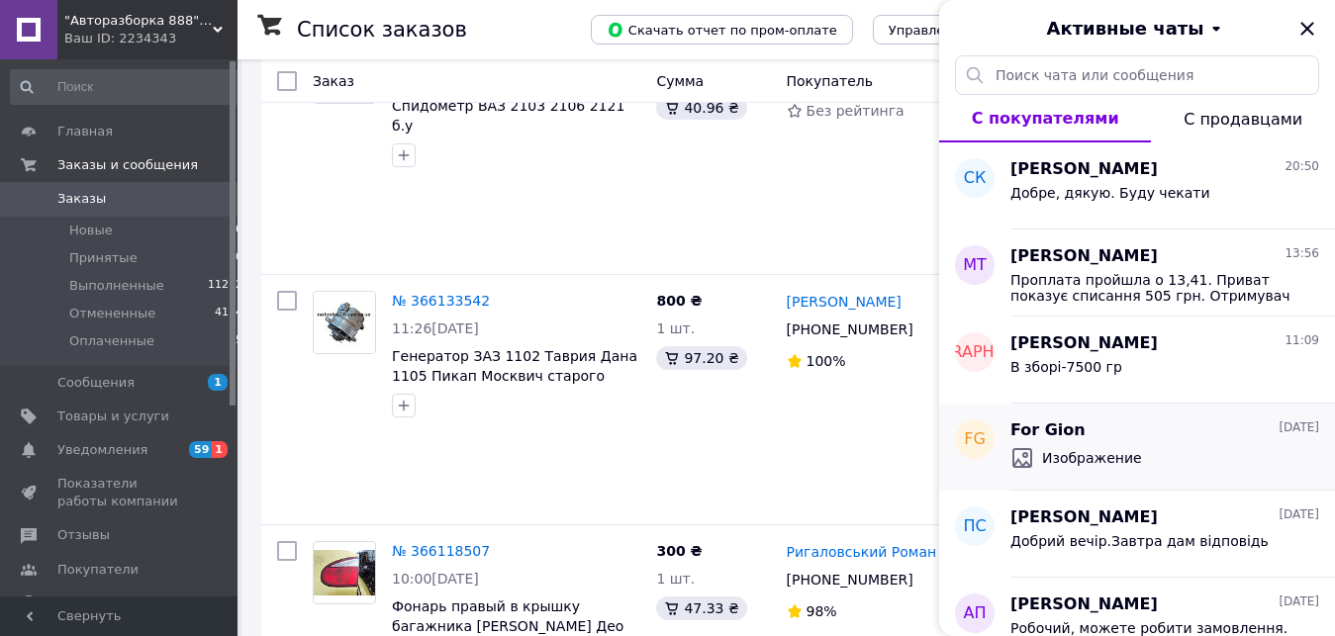
click at [1054, 427] on span "For Gion" at bounding box center [1048, 431] width 75 height 23
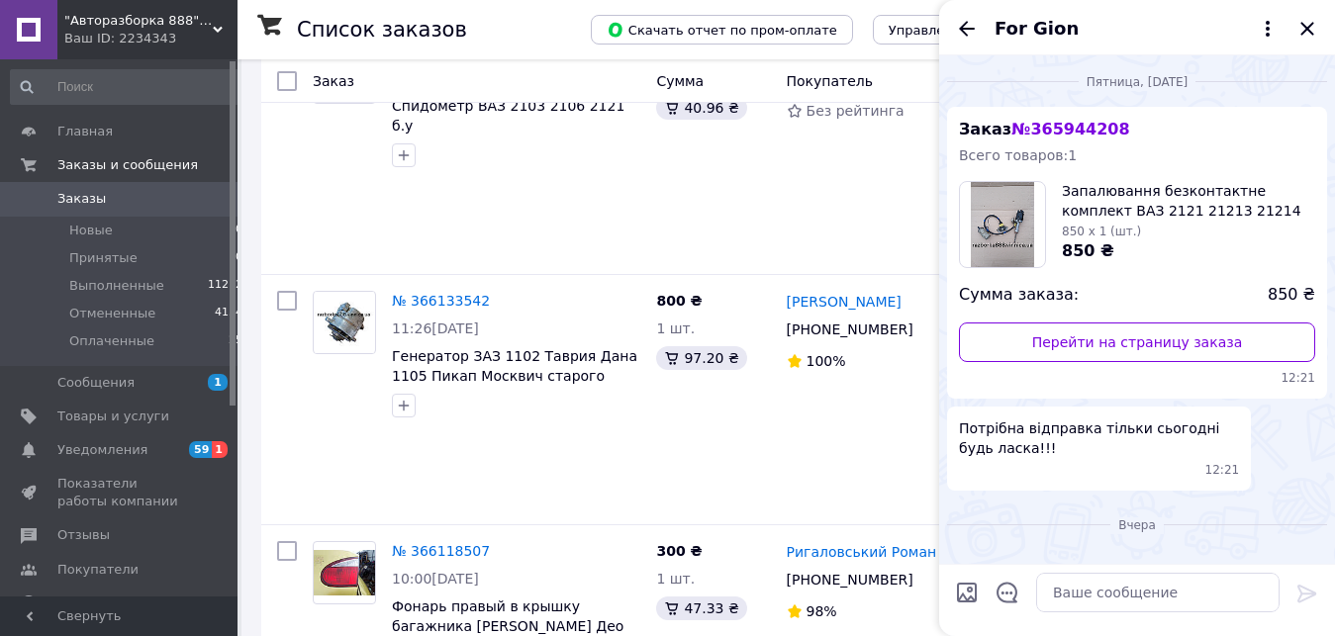
scroll to position [350, 0]
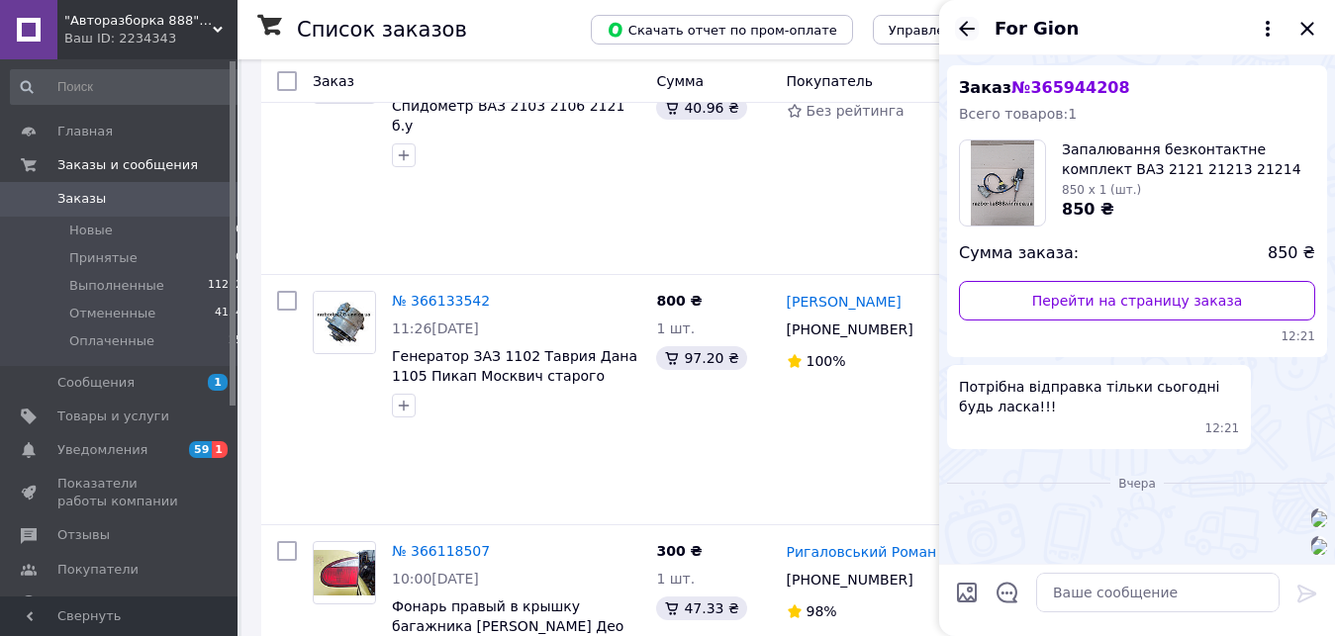
click at [969, 26] on icon "Назад" at bounding box center [967, 29] width 24 height 24
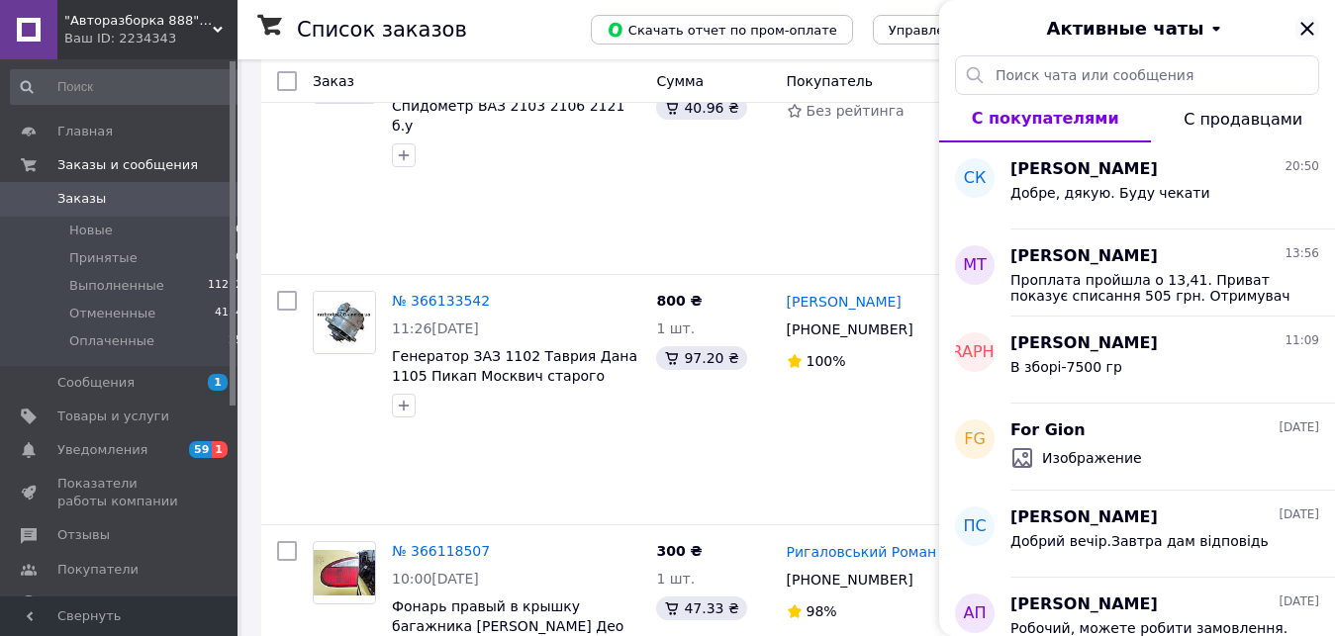
click at [1310, 22] on icon "Закрыть" at bounding box center [1308, 29] width 24 height 24
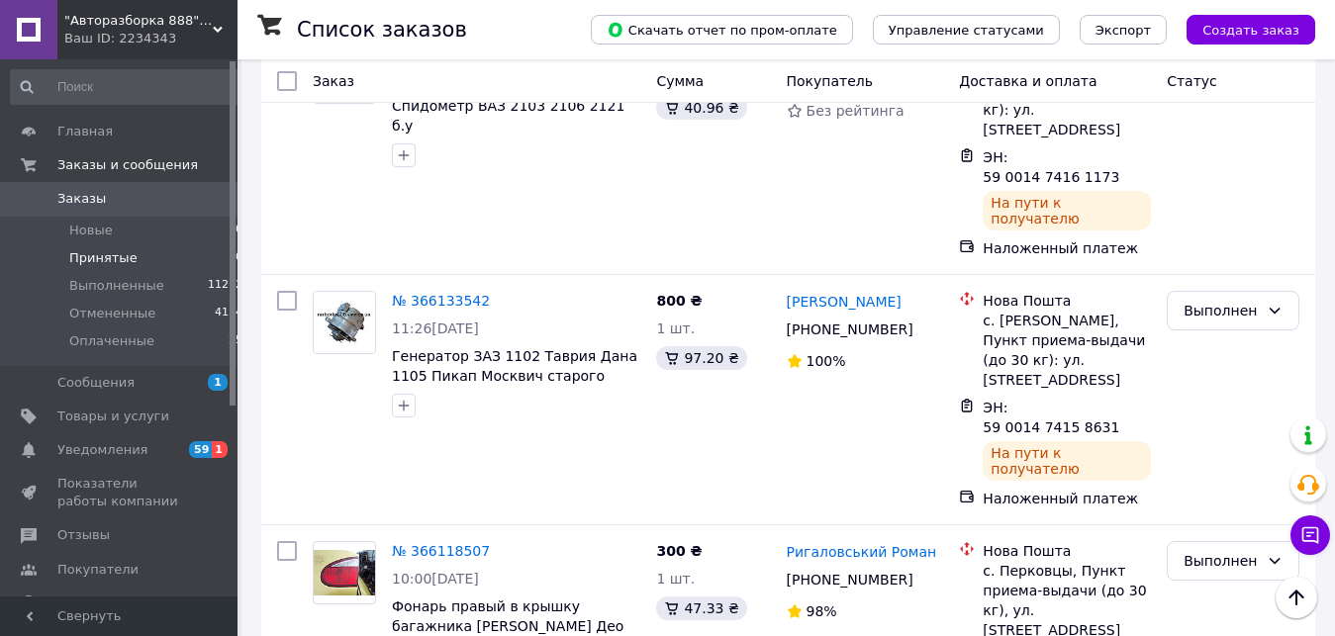
click at [106, 255] on span "Принятые" at bounding box center [103, 258] width 68 height 18
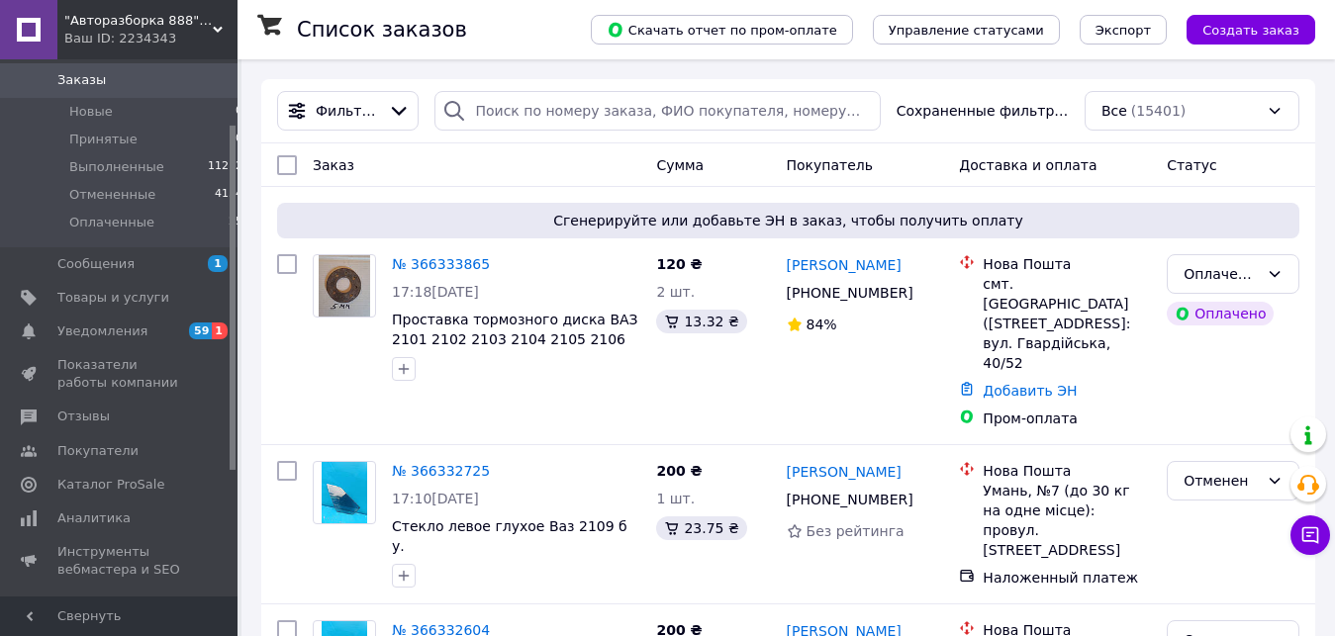
scroll to position [151, 0]
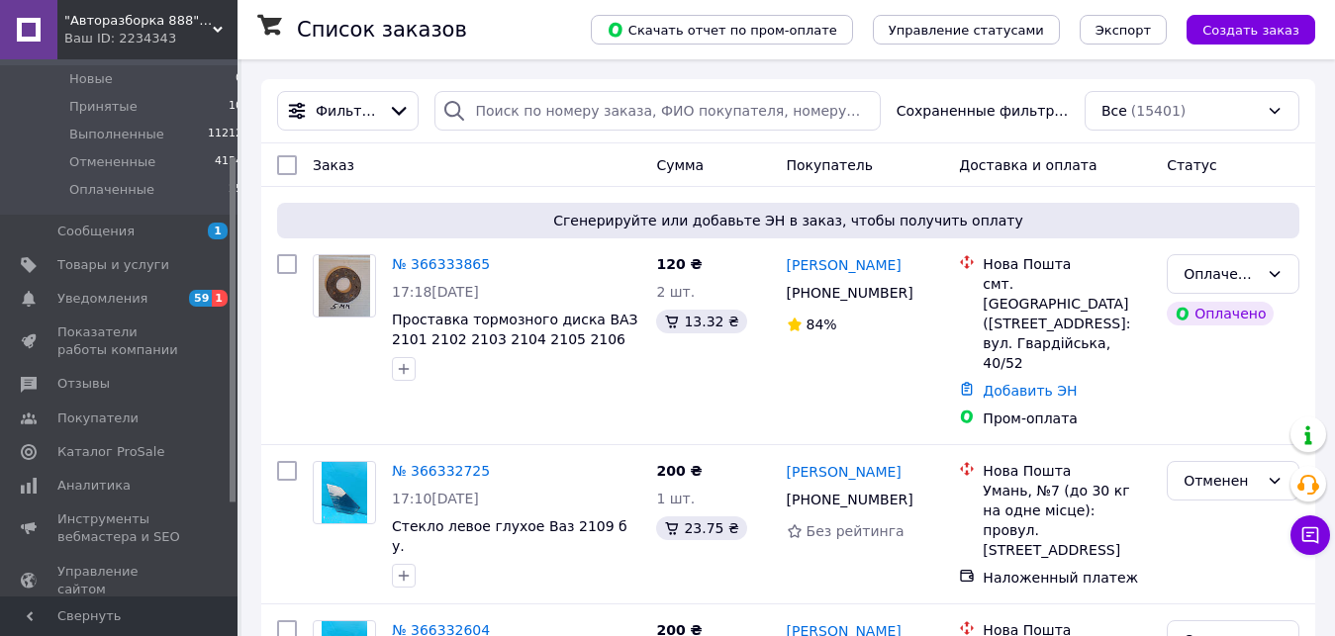
click at [498, 20] on div "Список заказов" at bounding box center [424, 29] width 254 height 59
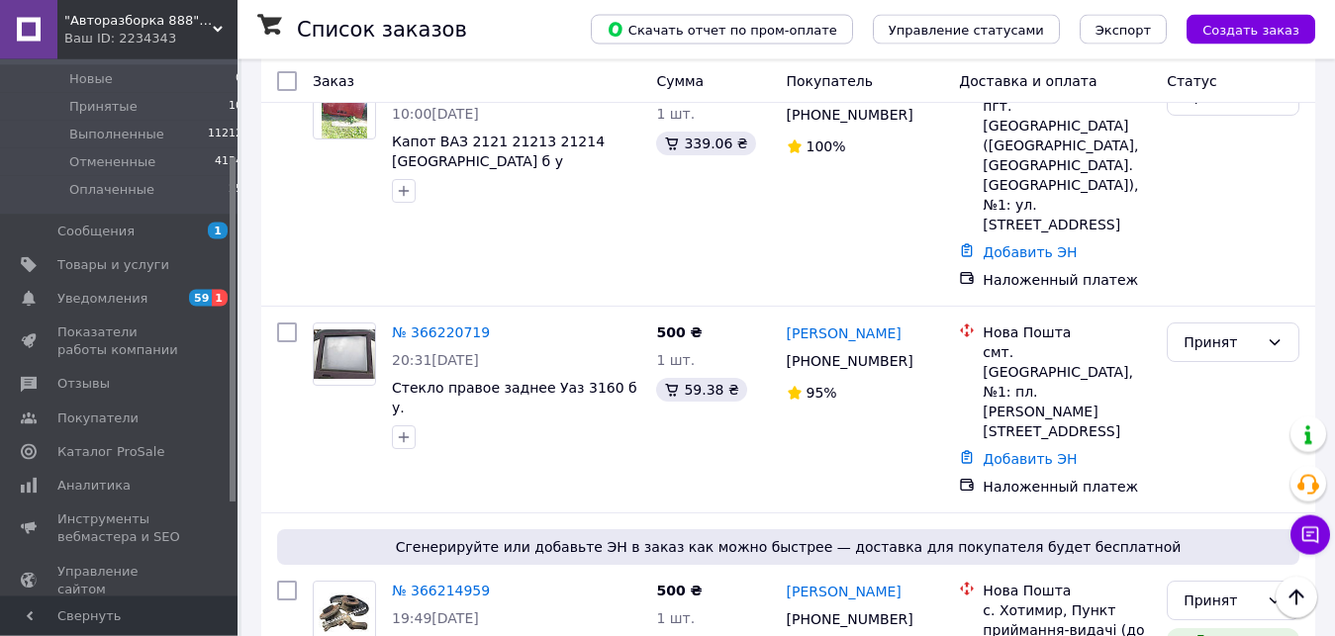
scroll to position [2070, 0]
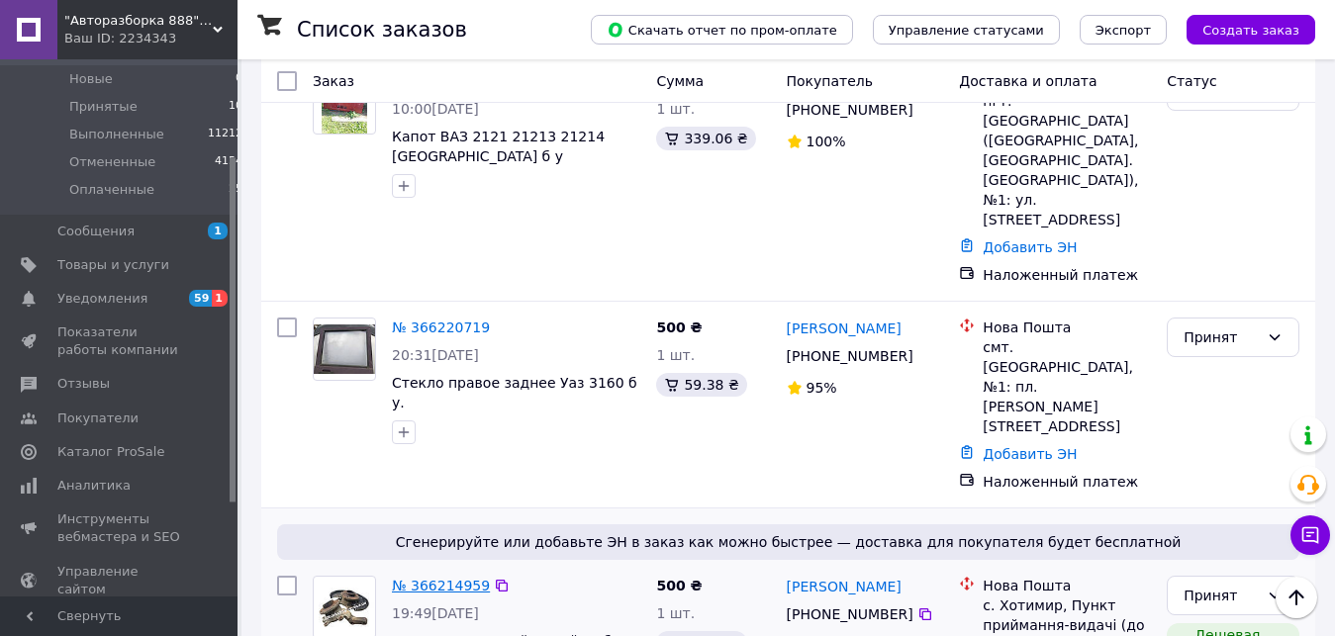
click at [423, 578] on link "№ 366214959" at bounding box center [441, 586] width 98 height 16
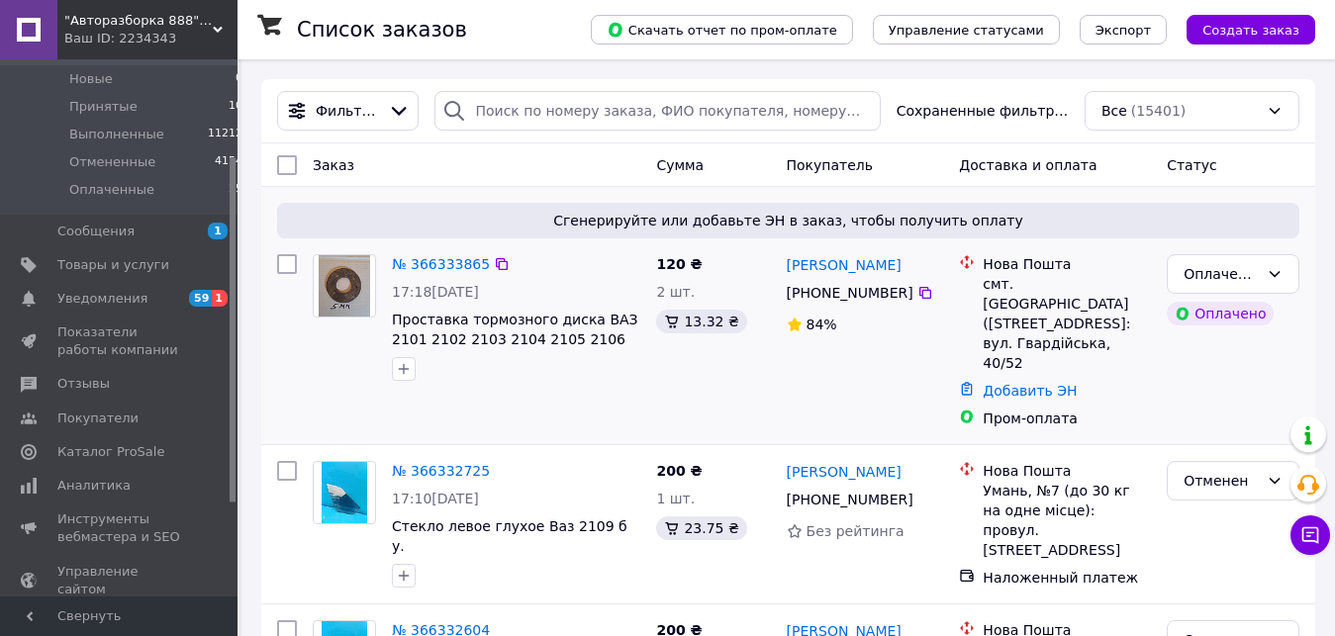
click at [506, 249] on div "№ 366333865 17:18, 12.10.2025 Проставка тормозного диска ВАЗ 2101 2102 2103 210…" at bounding box center [516, 317] width 264 height 143
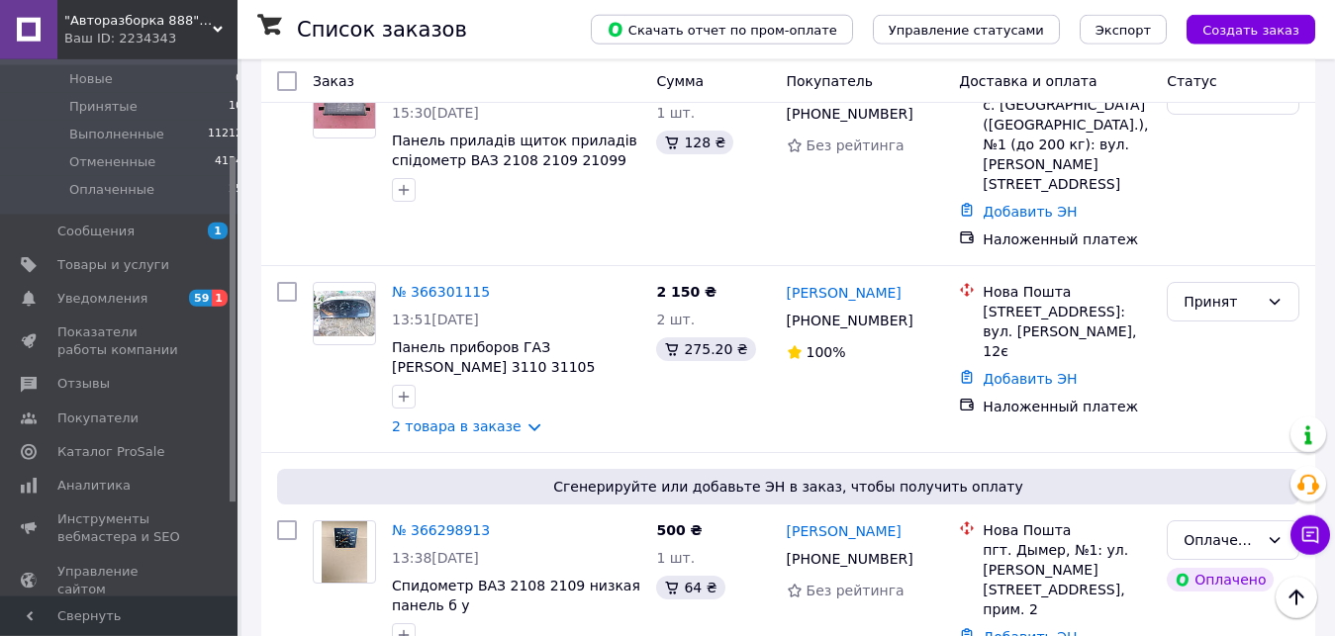
scroll to position [1043, 0]
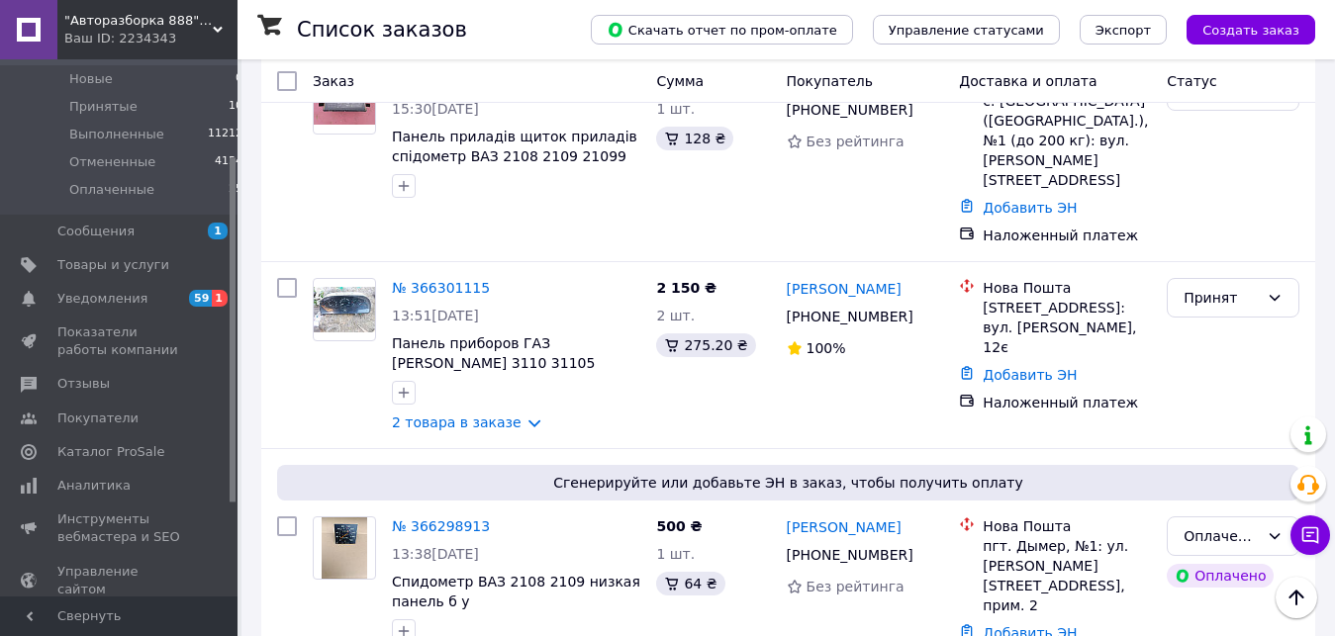
click at [530, 336] on span "Панель приборов ГАЗ Волга 3110 31105 русский щиток приборка б у" at bounding box center [497, 363] width 210 height 55
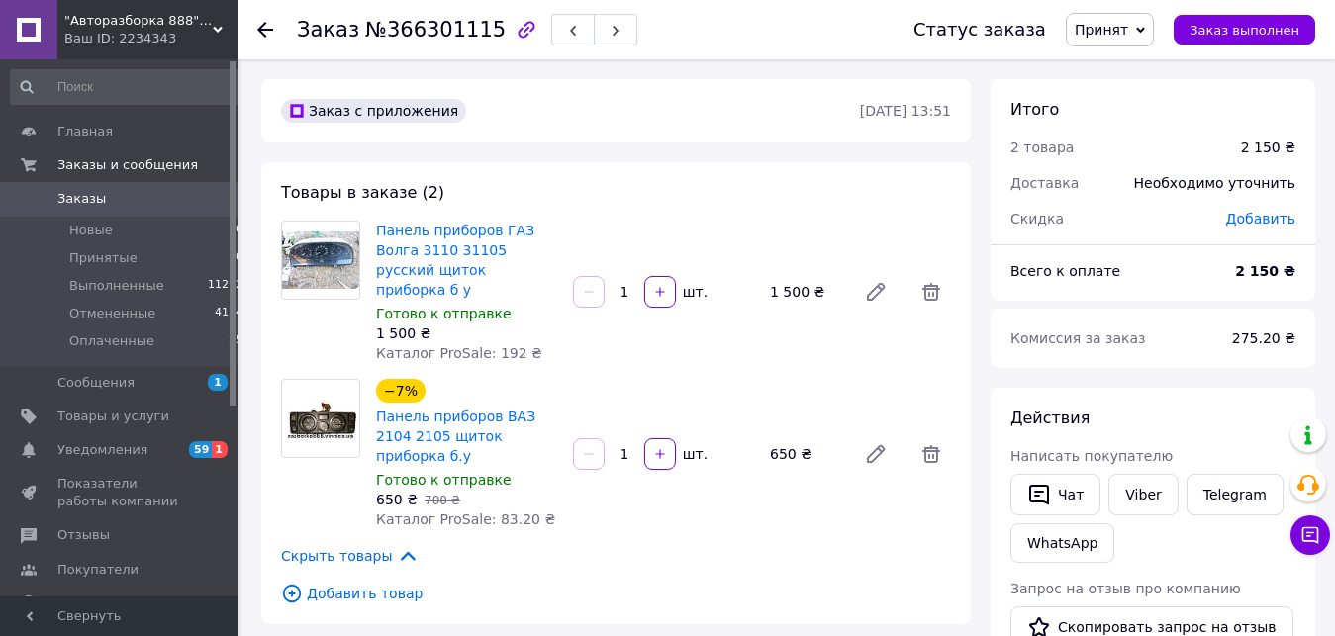
click at [548, 241] on span "Панель приборов ГАЗ Волга 3110 31105 русский щиток приборка б у" at bounding box center [466, 260] width 181 height 79
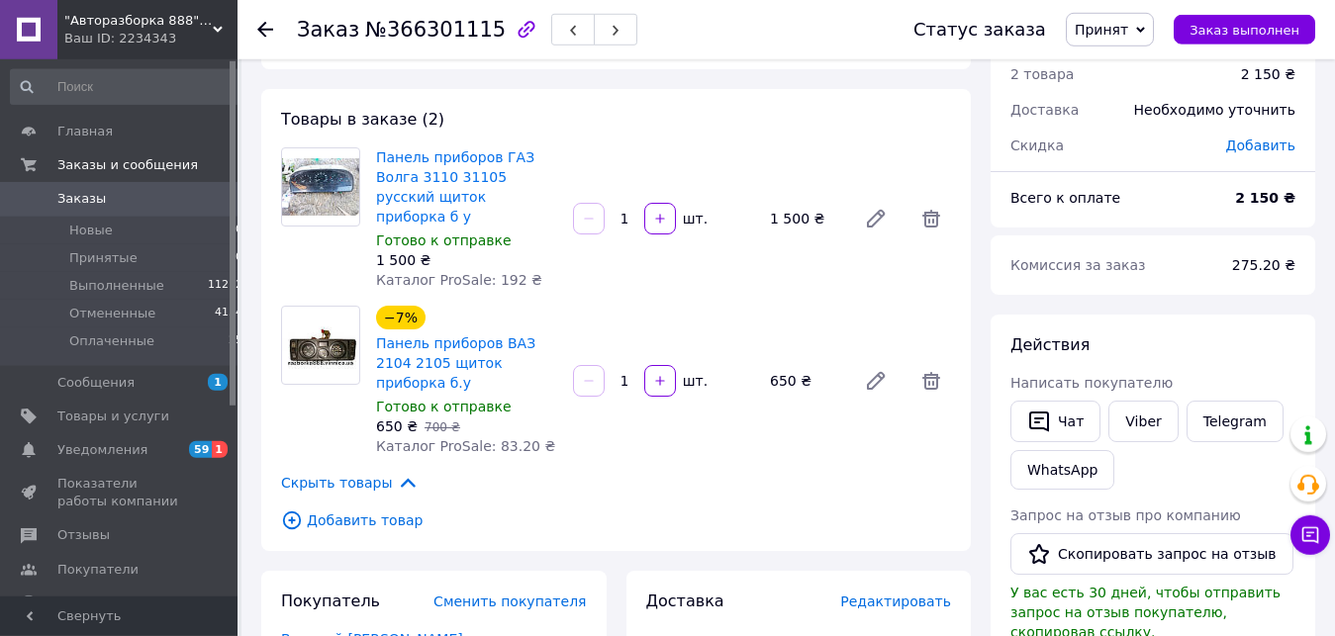
scroll to position [123, 0]
